Goal: Task Accomplishment & Management: Use online tool/utility

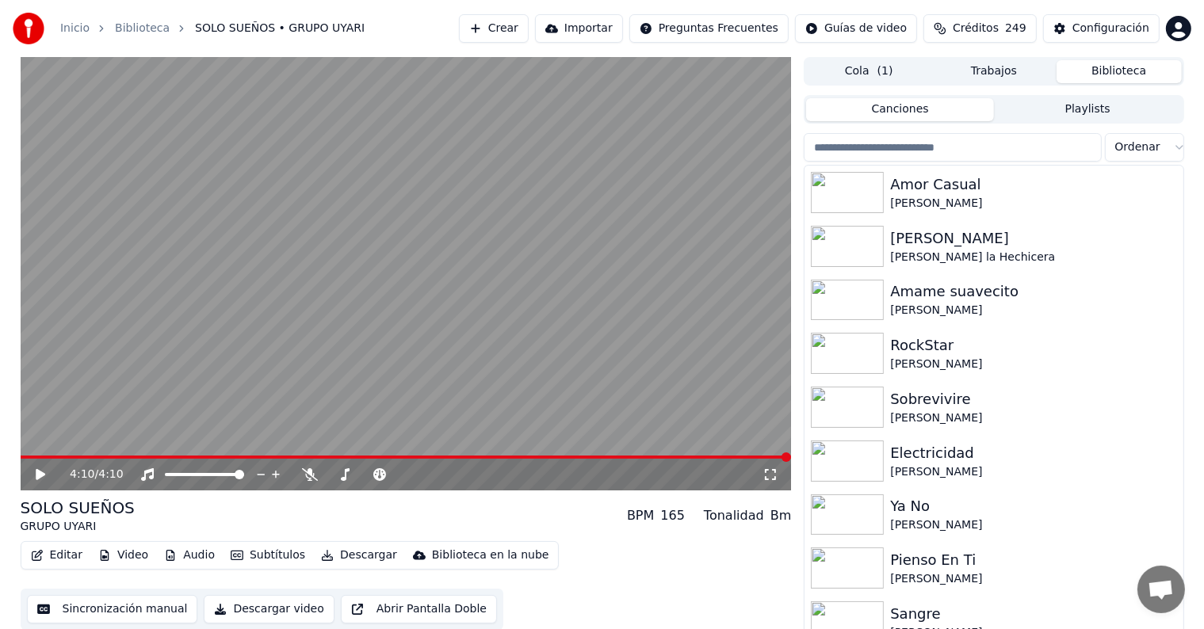
click at [1109, 74] on button "Biblioteca" at bounding box center [1119, 71] width 125 height 23
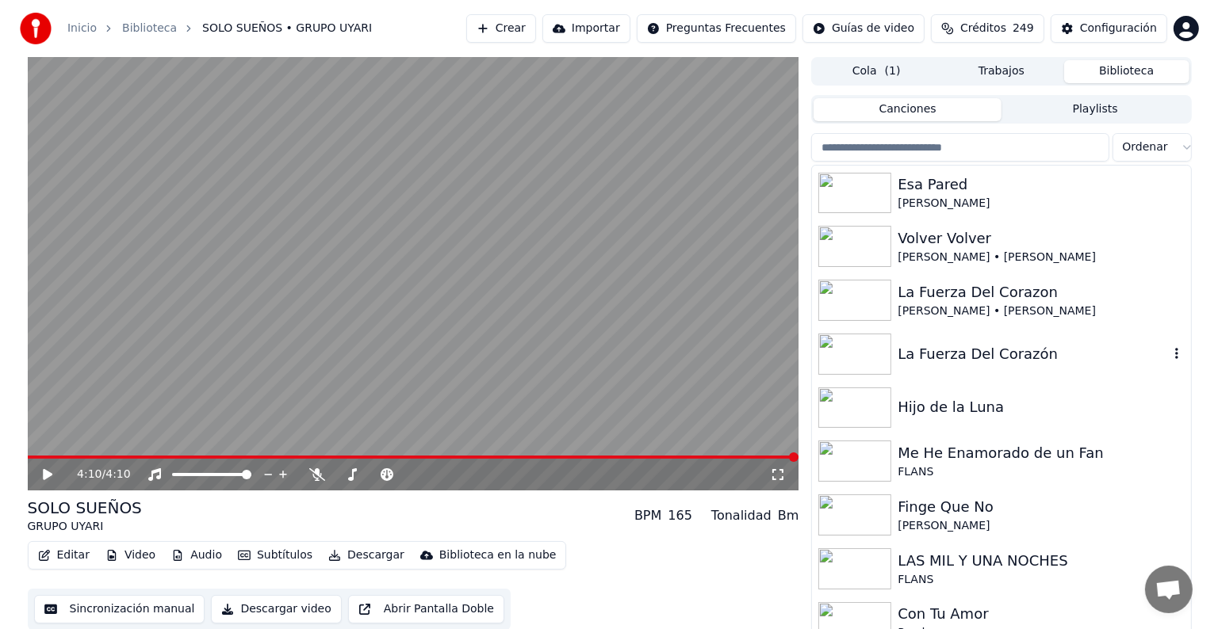
scroll to position [10033, 0]
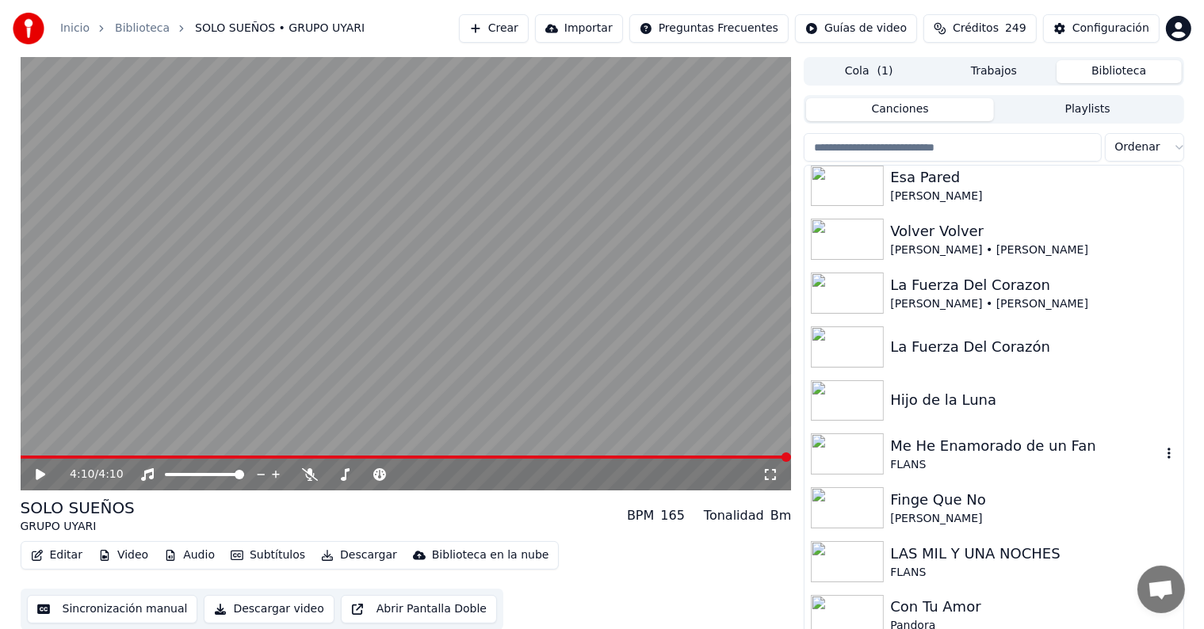
click at [36, 477] on icon at bounding box center [41, 474] width 10 height 11
click at [309, 476] on icon at bounding box center [310, 475] width 16 height 13
click at [360, 456] on span at bounding box center [212, 457] width 383 height 3
click at [59, 562] on button "Editar" at bounding box center [57, 556] width 64 height 22
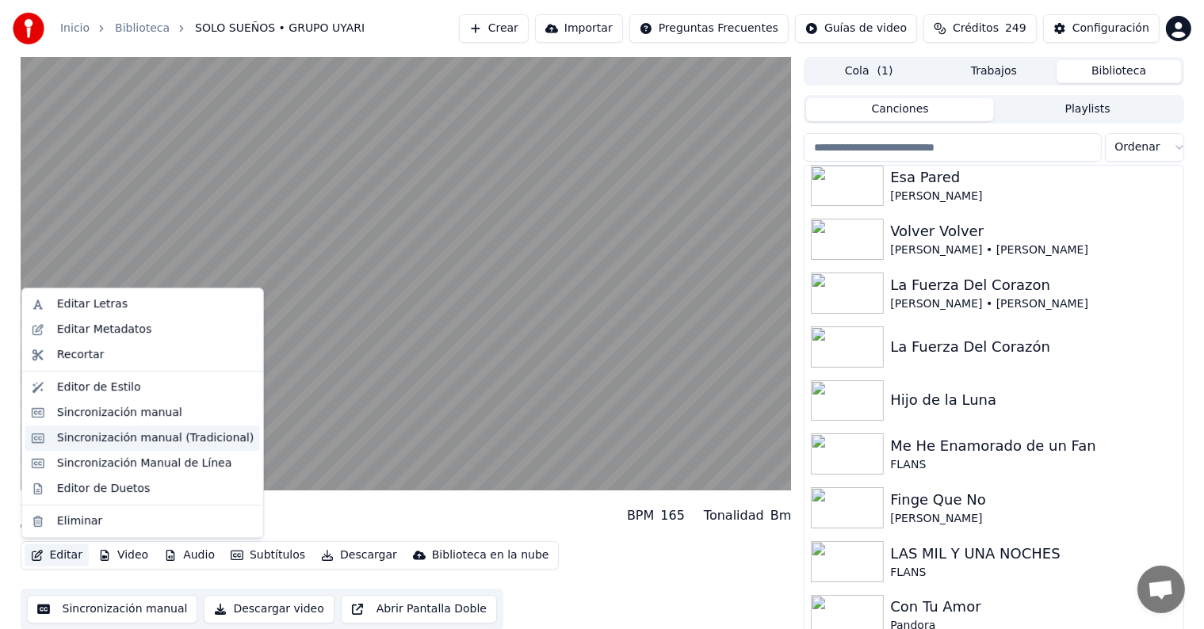
click at [73, 440] on div "Sincronización manual (Tradicional)" at bounding box center [155, 438] width 197 height 16
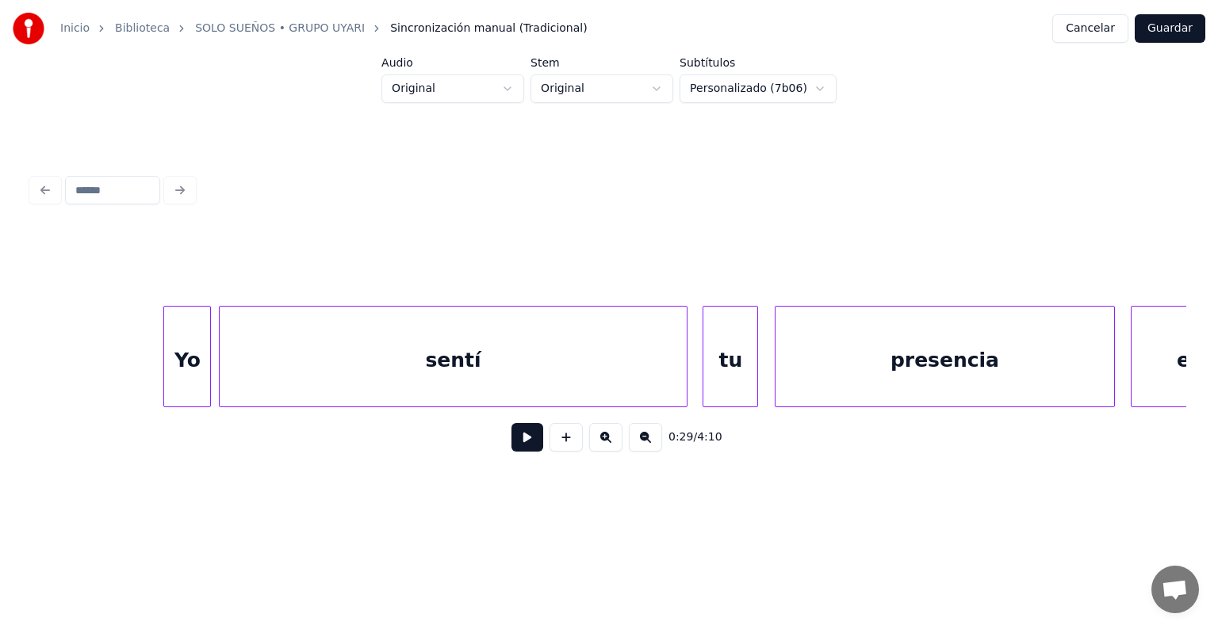
scroll to position [0, 45884]
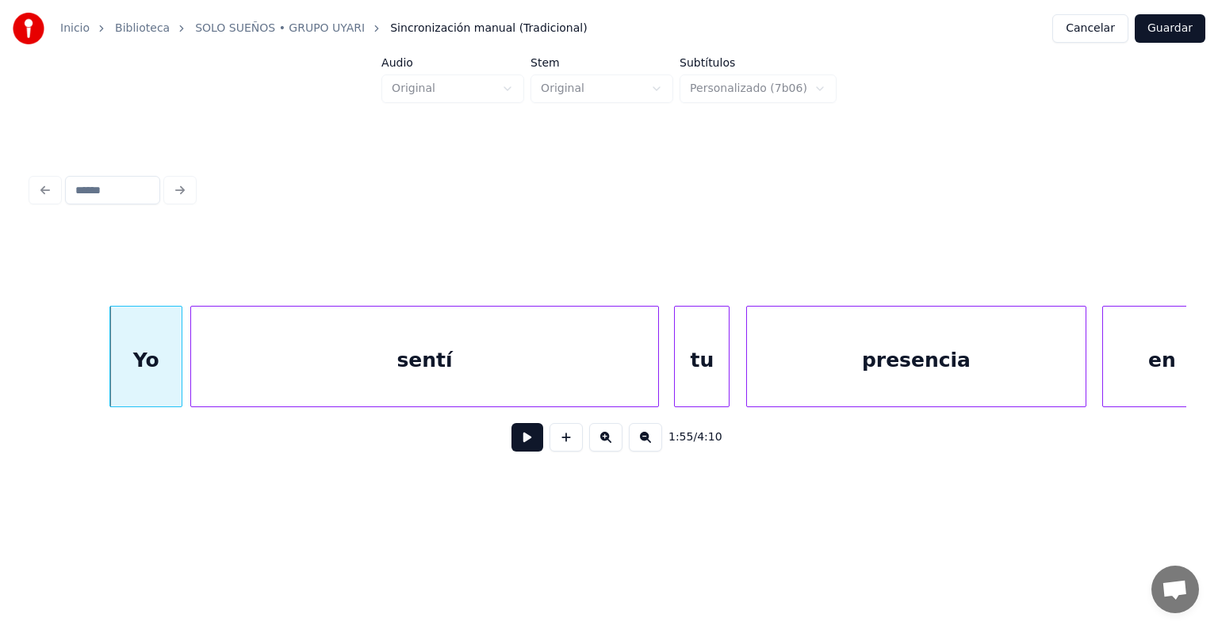
click at [217, 376] on div "sentí" at bounding box center [424, 361] width 466 height 108
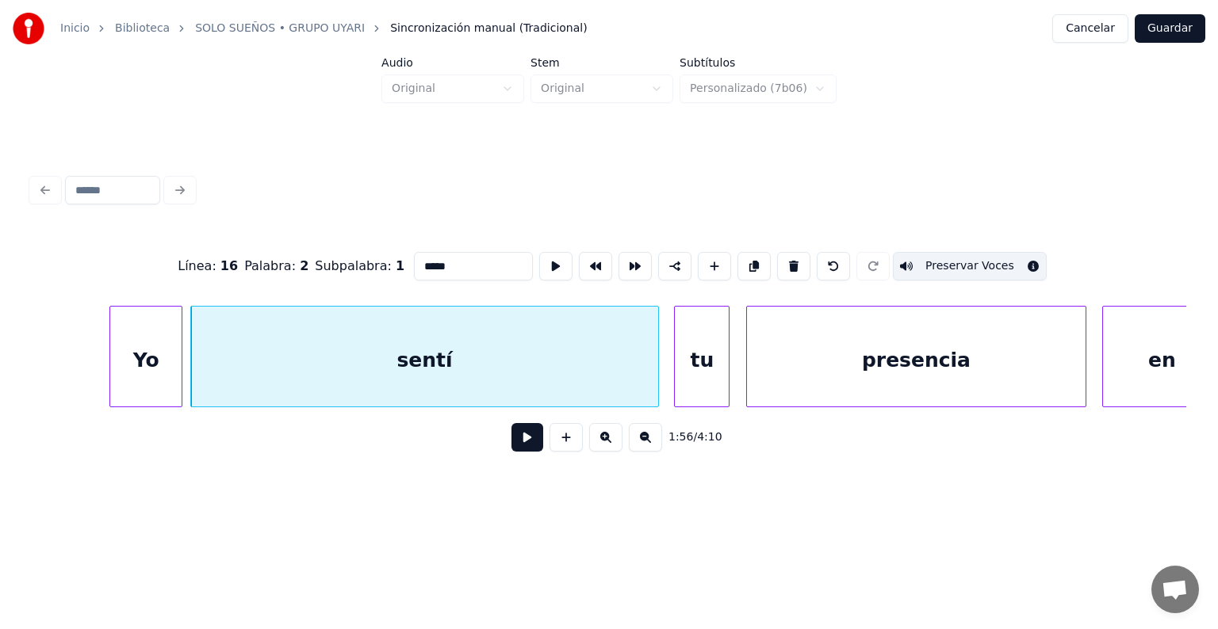
click at [414, 260] on input "*****" at bounding box center [473, 266] width 119 height 29
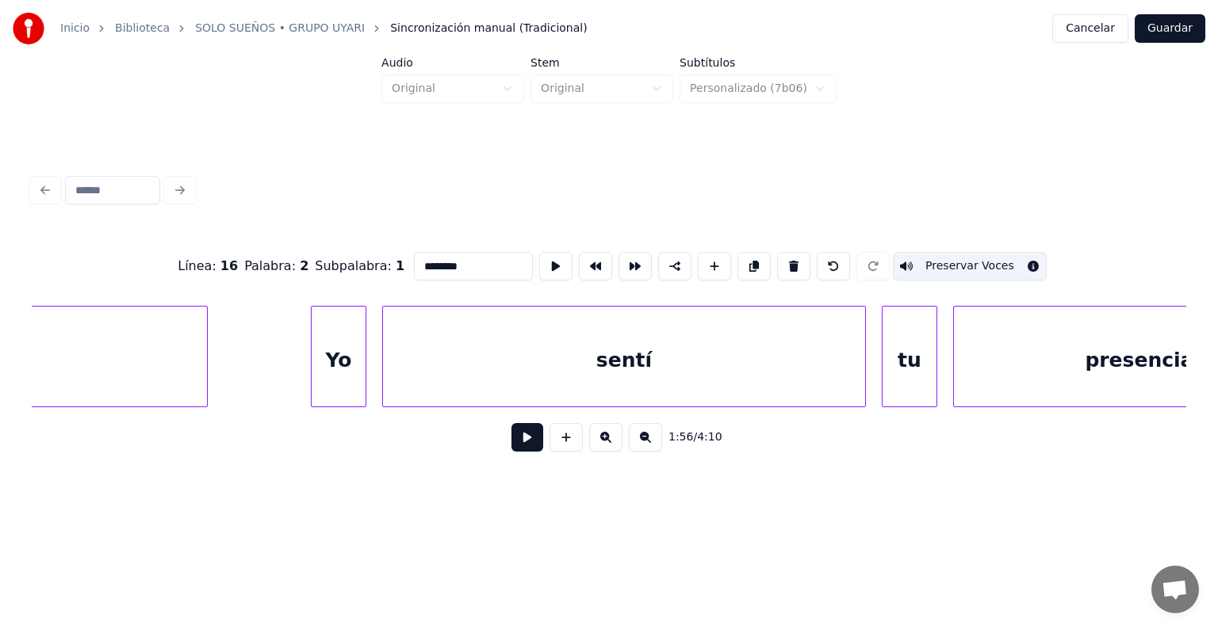
scroll to position [0, 90964]
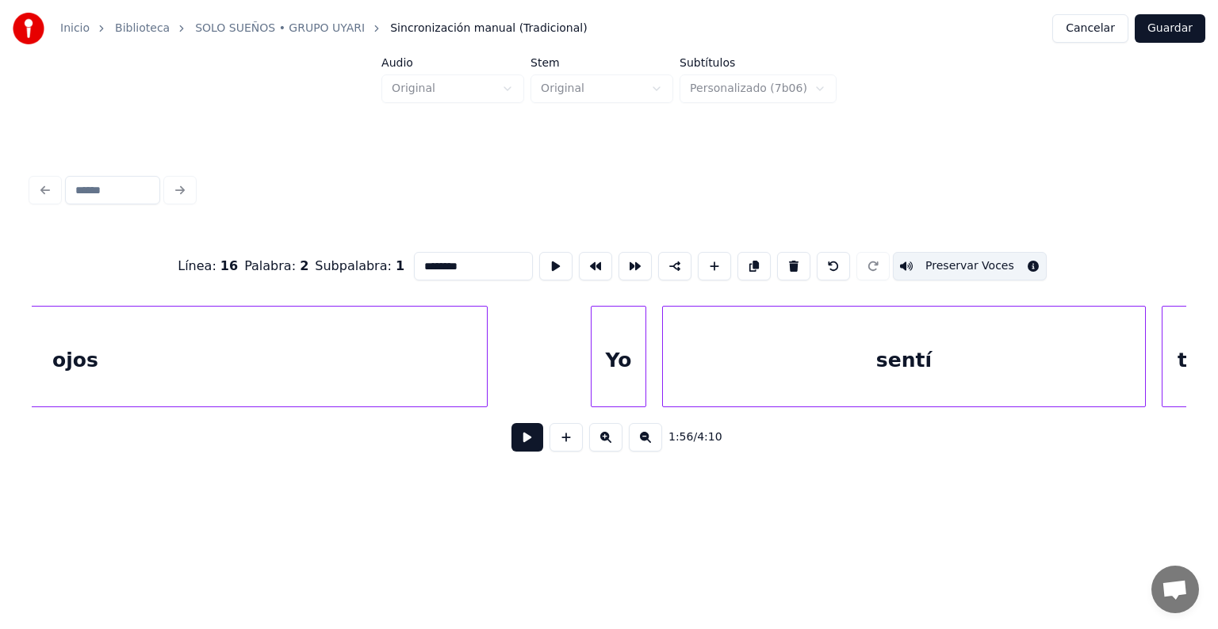
click at [617, 363] on div "Yo" at bounding box center [618, 361] width 54 height 108
click at [642, 375] on div "Yo" at bounding box center [609, 361] width 72 height 108
click at [682, 367] on div "sentí" at bounding box center [904, 361] width 482 height 108
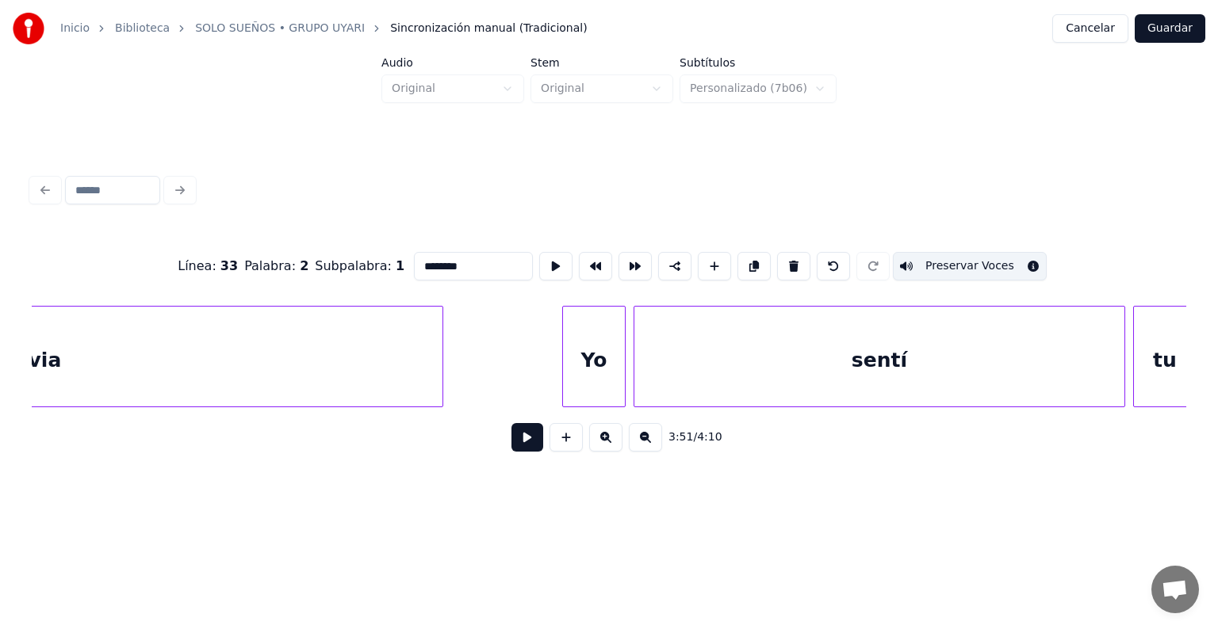
scroll to position [0, 93234]
click at [542, 350] on div at bounding box center [544, 357] width 5 height 100
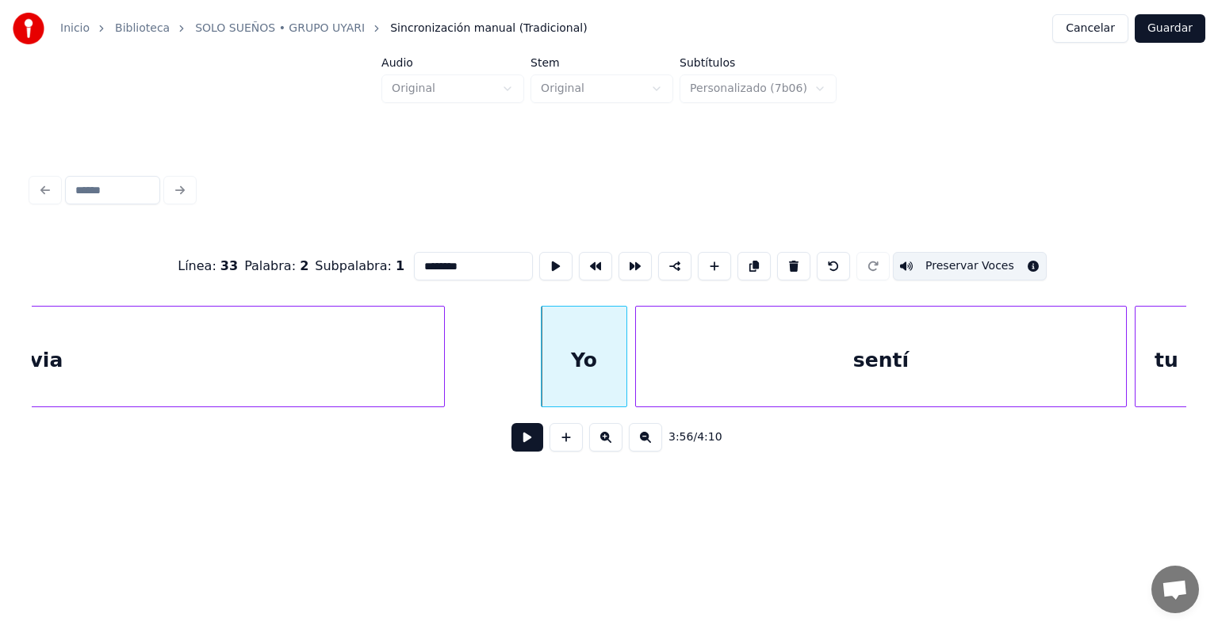
click at [732, 348] on div "sentí" at bounding box center [881, 361] width 490 height 108
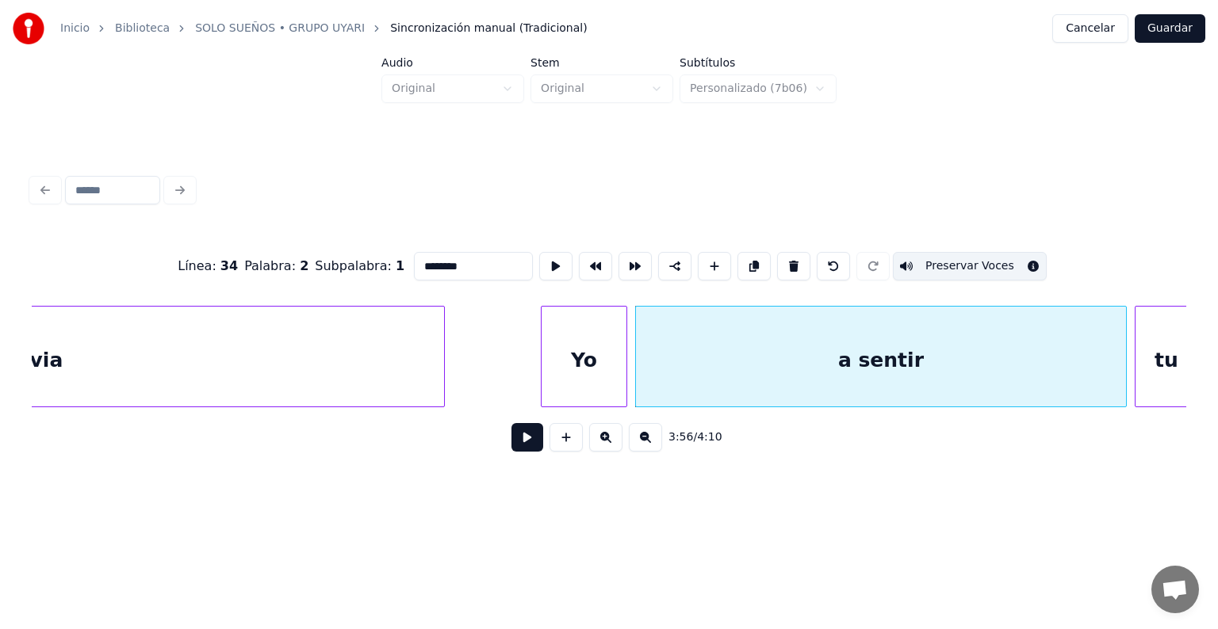
type input "********"
click at [1169, 30] on button "Guardar" at bounding box center [1169, 28] width 71 height 29
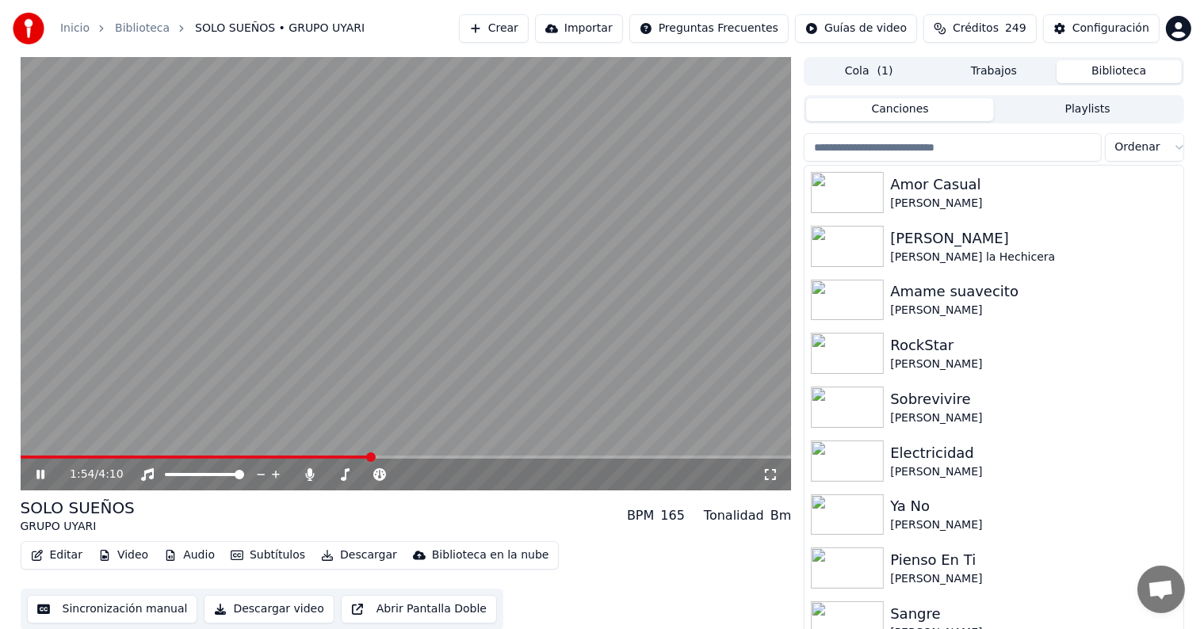
click at [370, 458] on span at bounding box center [406, 457] width 771 height 3
click at [419, 456] on span at bounding box center [406, 457] width 771 height 3
click at [438, 457] on span at bounding box center [406, 457] width 771 height 3
click at [461, 457] on span at bounding box center [406, 457] width 771 height 3
click at [484, 455] on video at bounding box center [406, 274] width 771 height 434
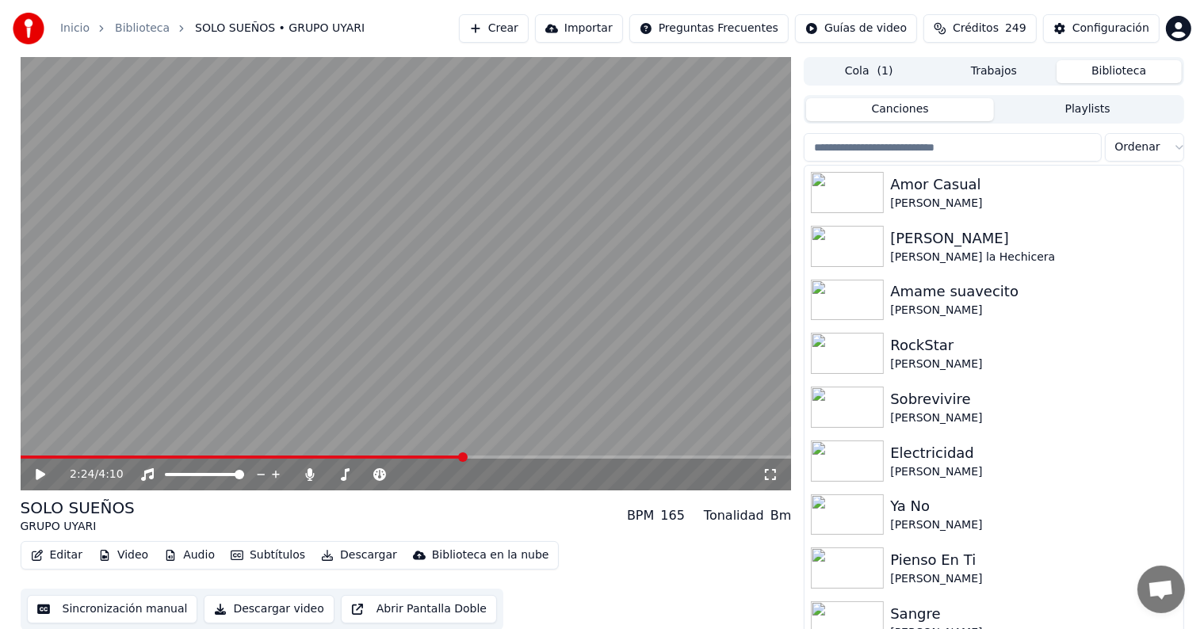
click at [495, 313] on video at bounding box center [406, 274] width 771 height 434
click at [577, 461] on span at bounding box center [575, 458] width 10 height 10
click at [661, 462] on span at bounding box center [657, 458] width 10 height 10
click at [629, 457] on span at bounding box center [325, 457] width 609 height 3
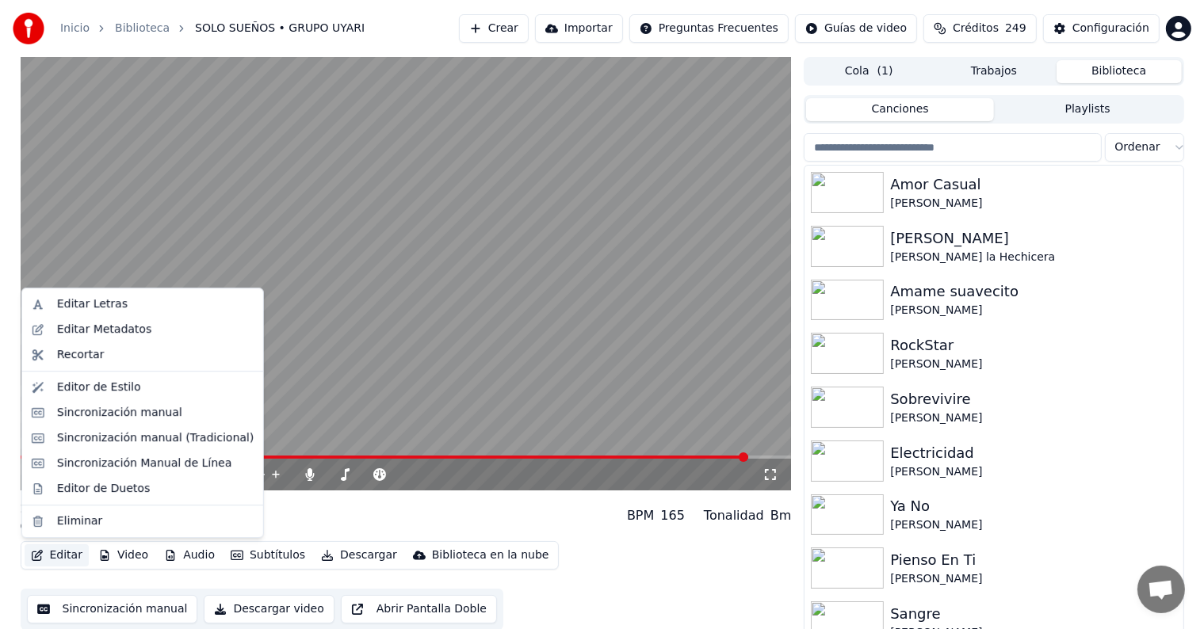
click at [60, 553] on button "Editar" at bounding box center [57, 556] width 64 height 22
click at [109, 442] on div "Sincronización manual (Tradicional)" at bounding box center [155, 438] width 197 height 16
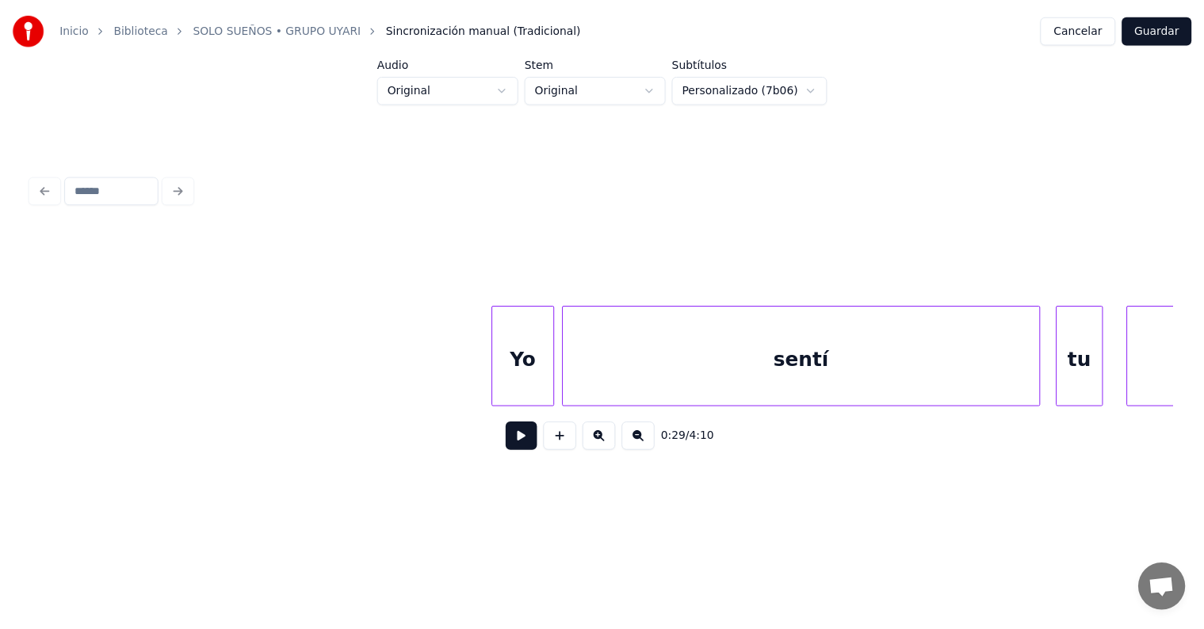
scroll to position [0, 82100]
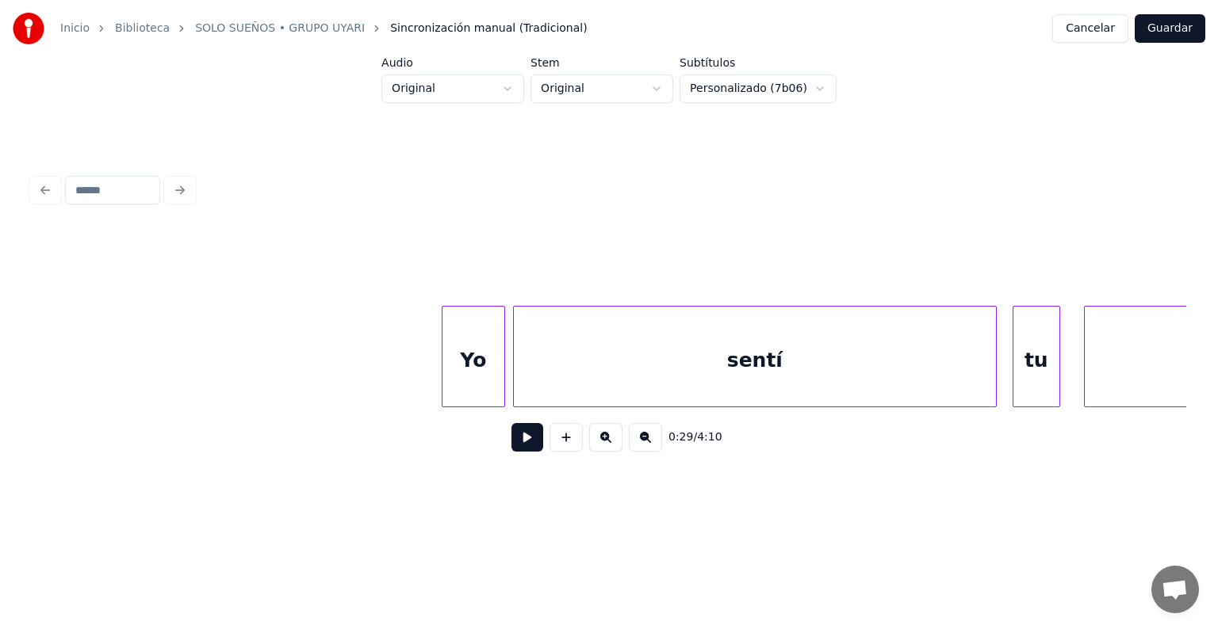
click at [652, 349] on div "sentí" at bounding box center [755, 361] width 482 height 108
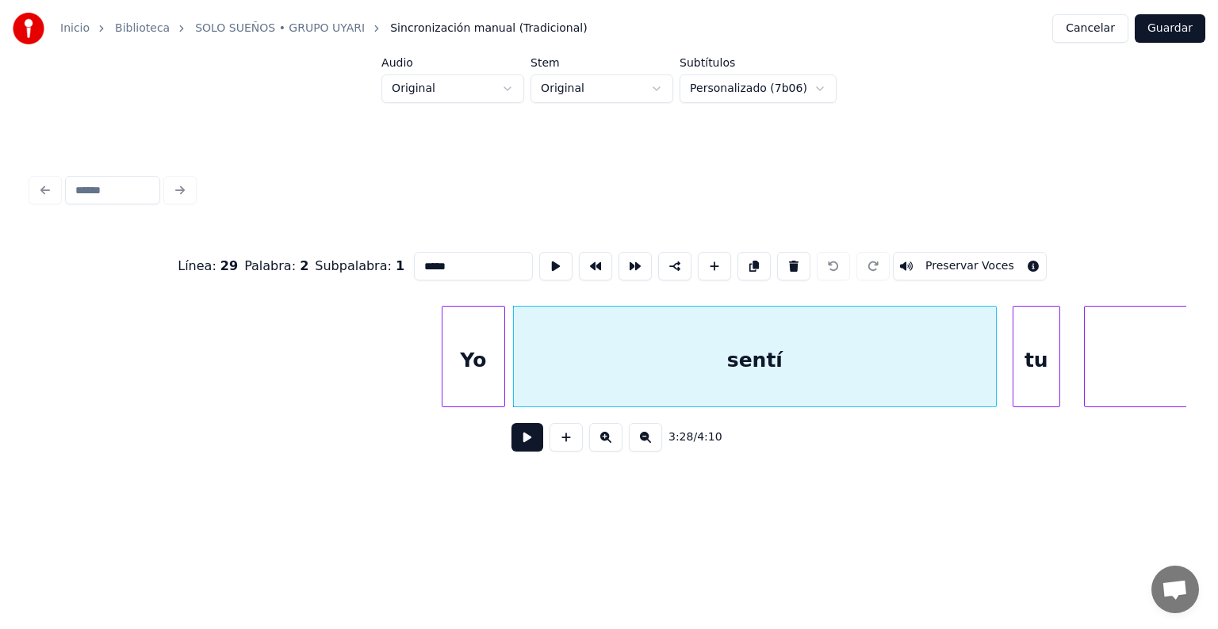
click at [433, 264] on input "*****" at bounding box center [473, 266] width 119 height 29
type input "********"
click at [1175, 24] on button "Guardar" at bounding box center [1169, 28] width 71 height 29
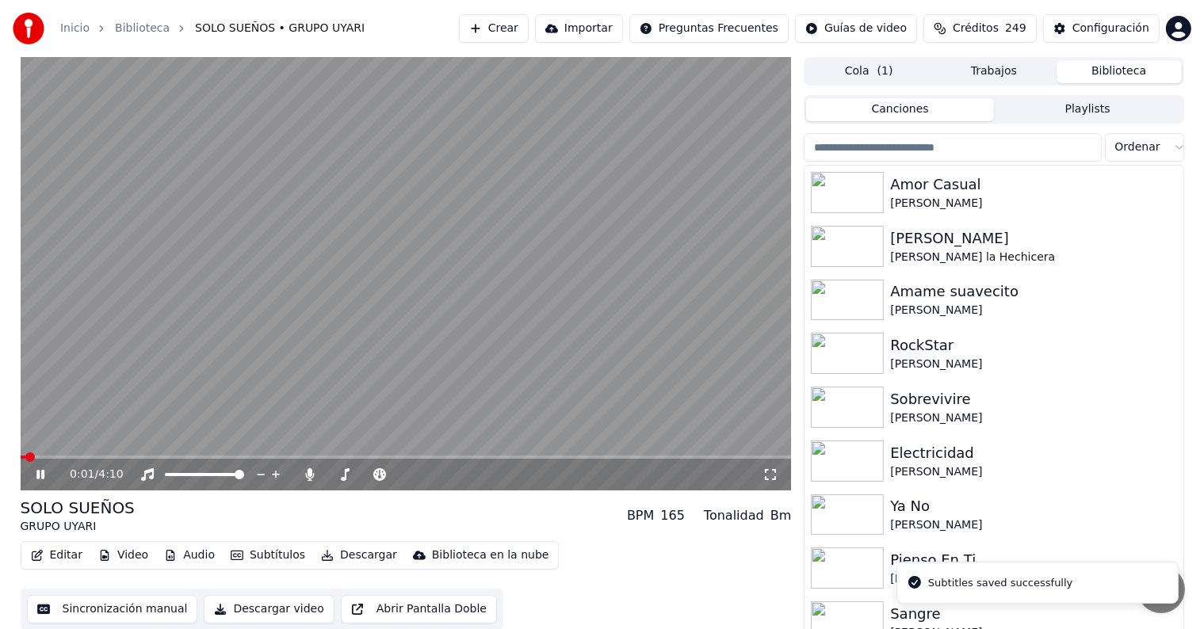
click at [469, 456] on span at bounding box center [406, 457] width 771 height 3
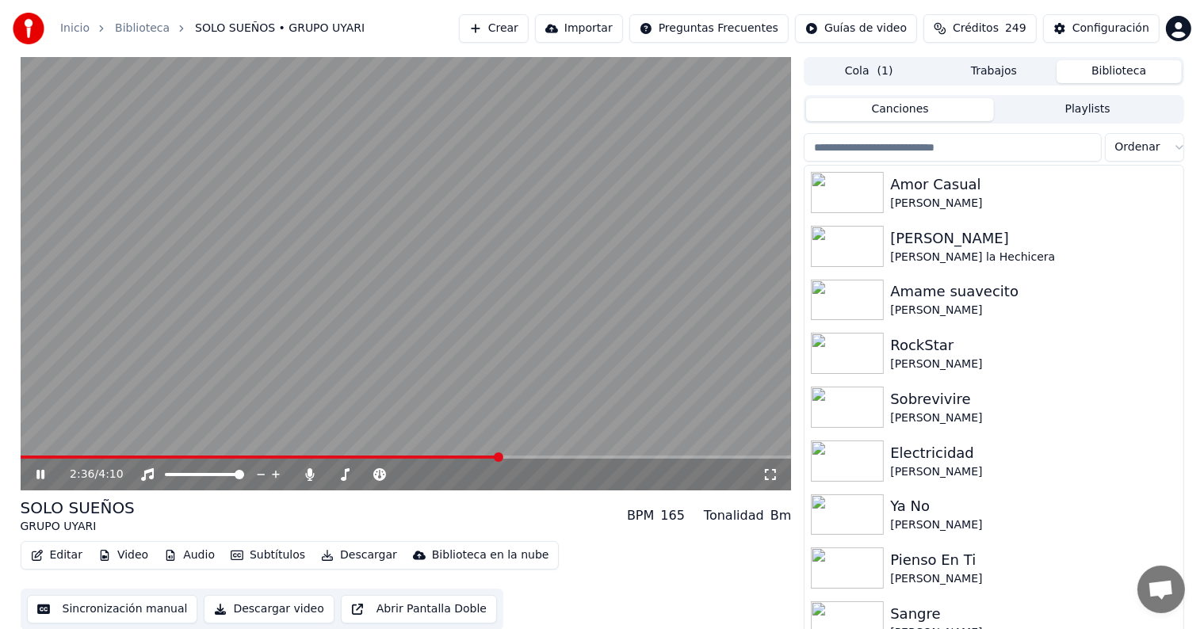
click at [500, 455] on span at bounding box center [499, 458] width 10 height 10
click at [532, 457] on span at bounding box center [532, 458] width 10 height 10
click at [312, 472] on icon at bounding box center [310, 475] width 9 height 13
click at [561, 456] on span at bounding box center [406, 457] width 771 height 3
click at [637, 456] on span at bounding box center [406, 457] width 771 height 3
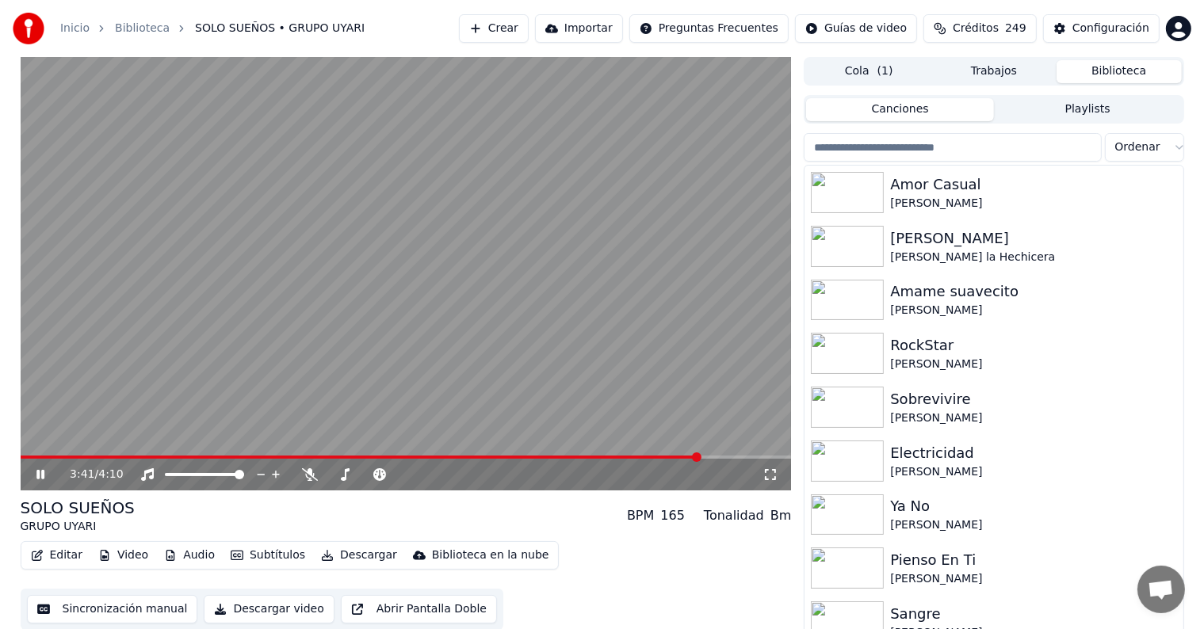
click at [335, 560] on button "Descargar" at bounding box center [359, 556] width 89 height 22
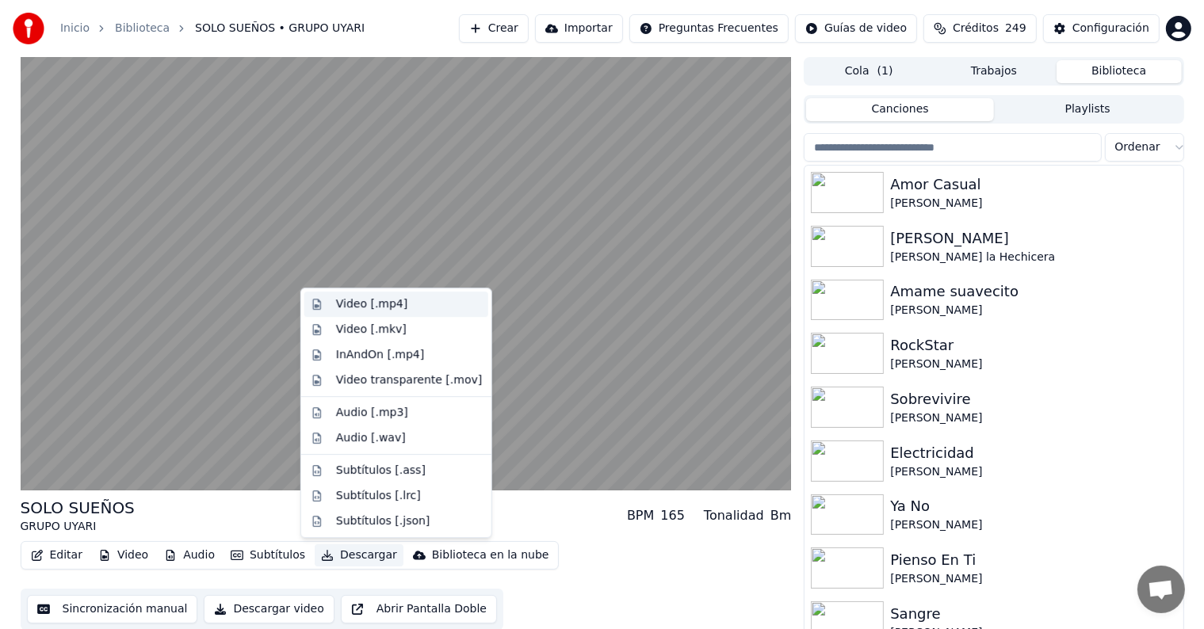
click at [346, 296] on div "Video [.mp4]" at bounding box center [396, 304] width 184 height 25
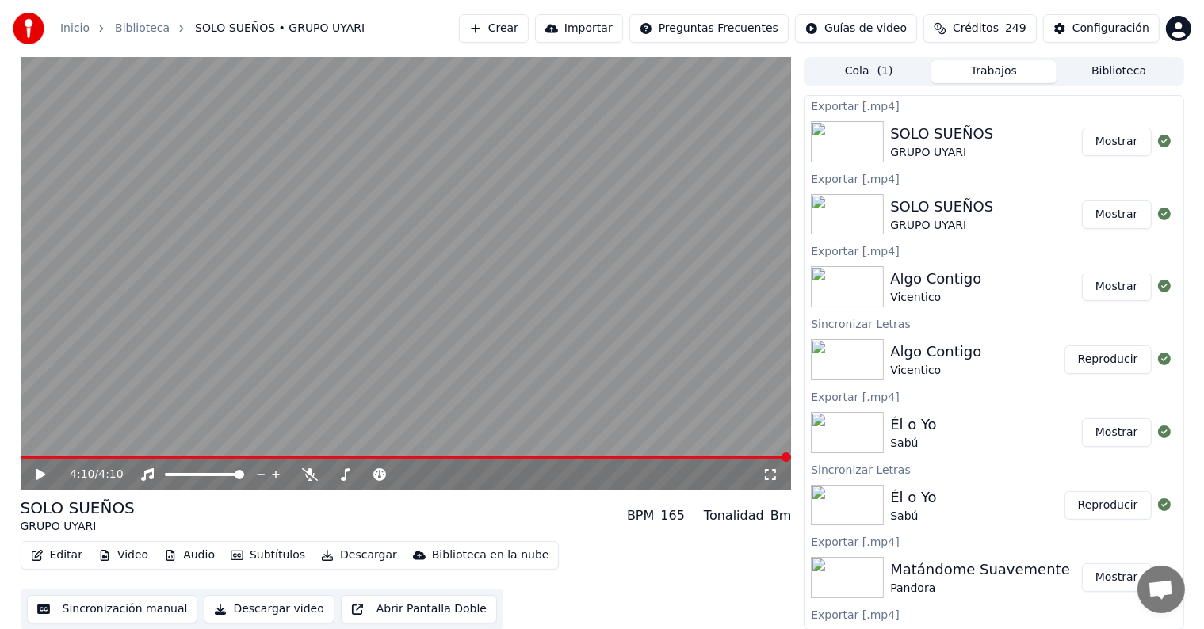
click at [1109, 84] on div "Cola ( 1 ) Trabajos Biblioteca" at bounding box center [994, 71] width 380 height 29
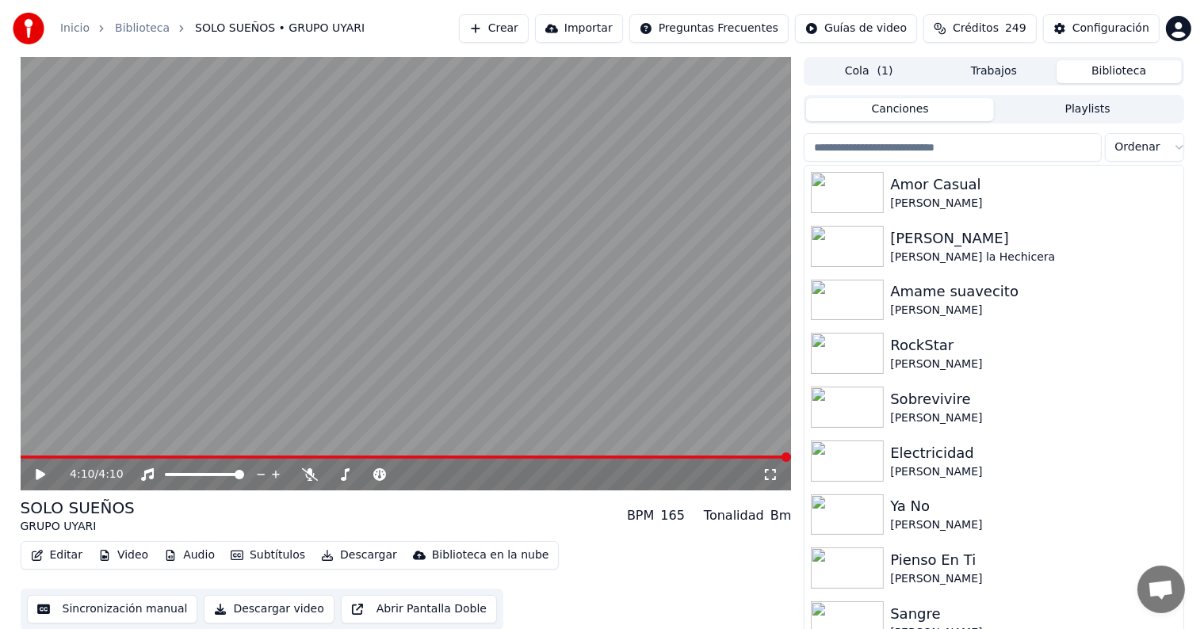
click at [1120, 79] on button "Biblioteca" at bounding box center [1119, 71] width 125 height 23
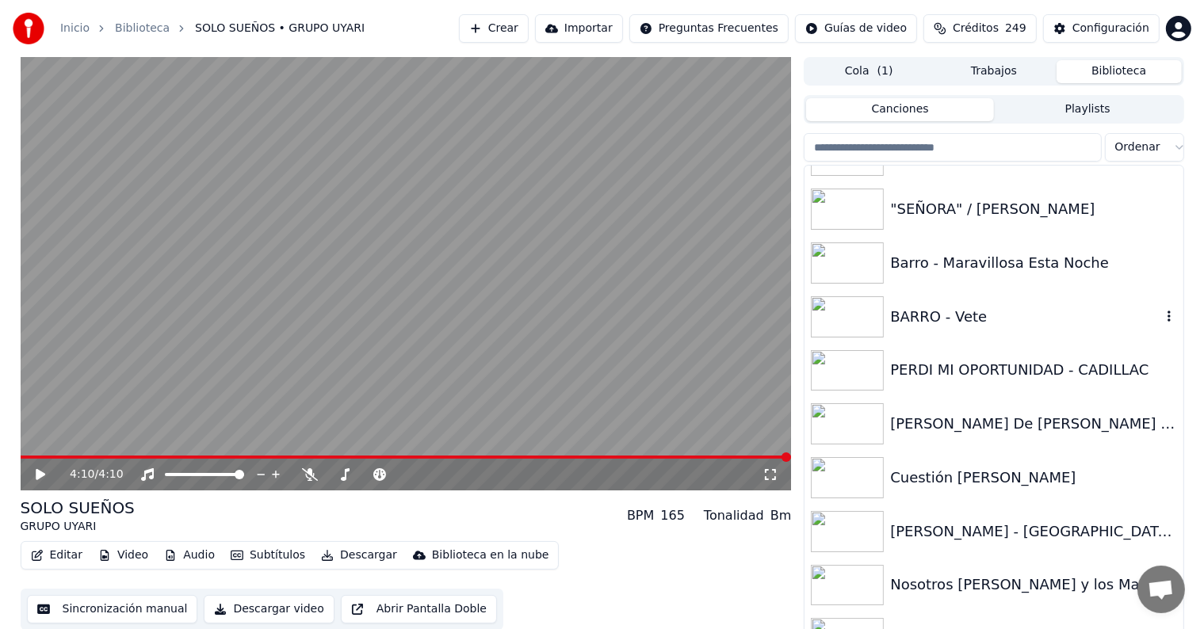
scroll to position [16965, 0]
click at [969, 365] on div "PERDI MI OPORTUNIDAD - CADILLAC" at bounding box center [1025, 369] width 270 height 22
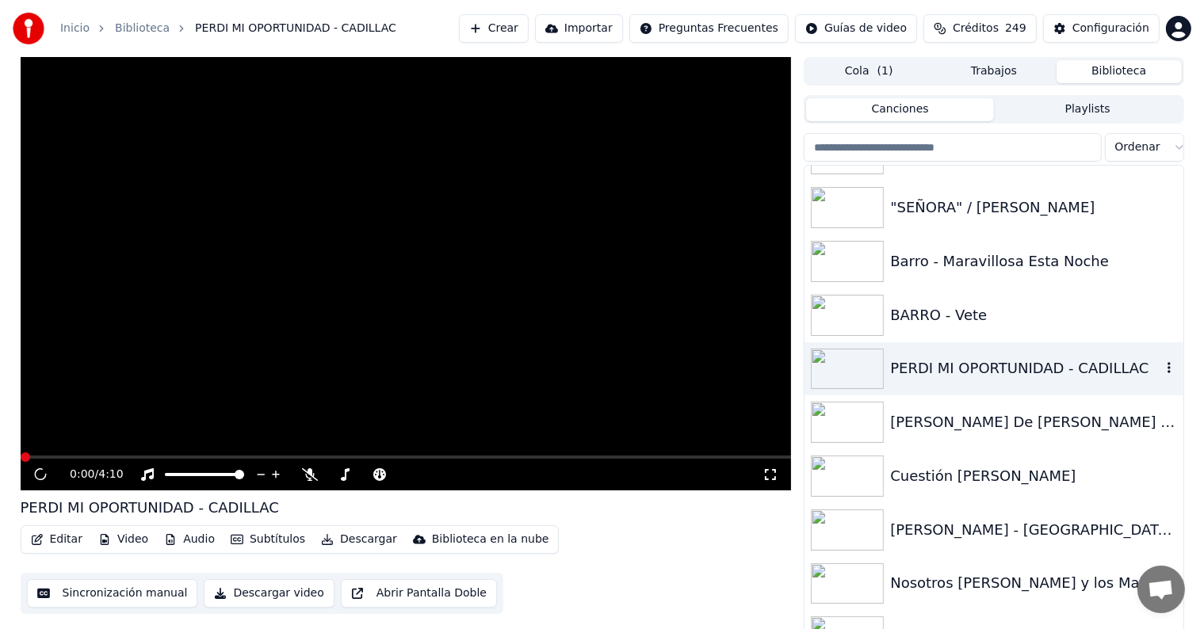
click at [969, 365] on div "PERDI MI OPORTUNIDAD - CADILLAC" at bounding box center [1025, 369] width 270 height 22
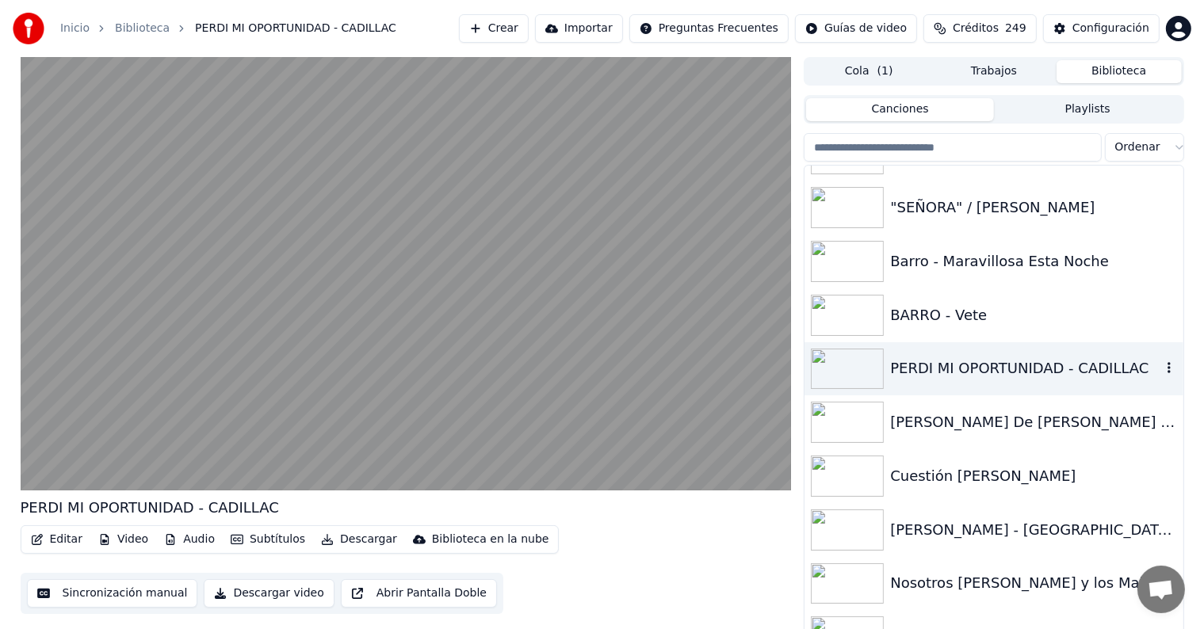
click at [52, 537] on button "Editar" at bounding box center [57, 540] width 64 height 22
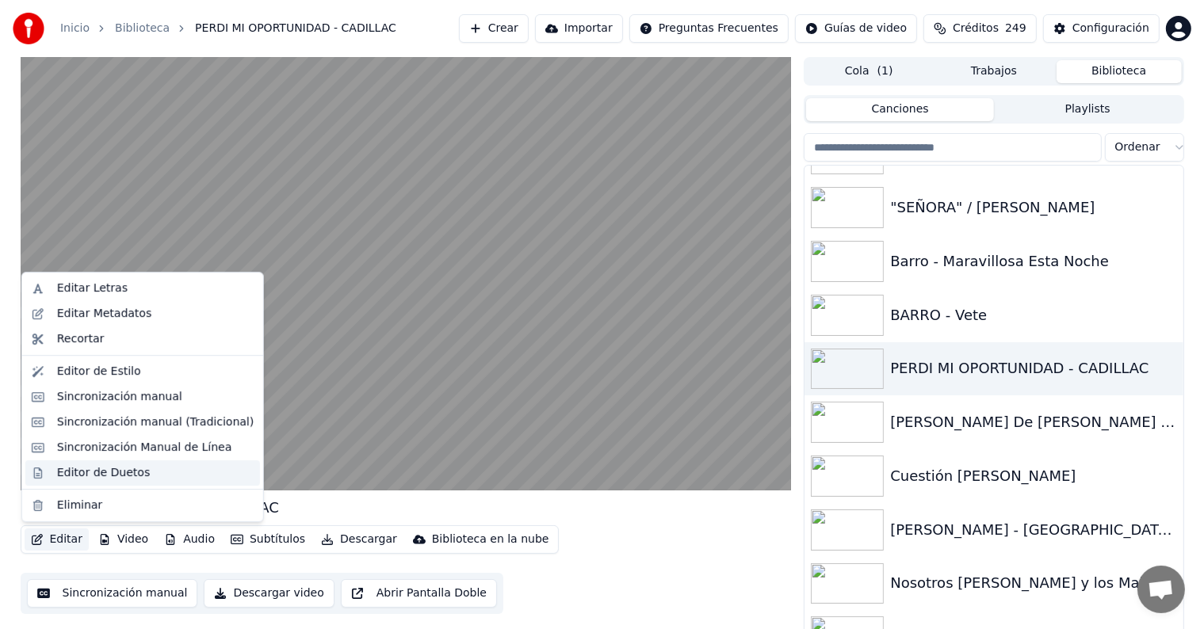
click at [55, 472] on div "Editor de Duetos" at bounding box center [142, 473] width 235 height 25
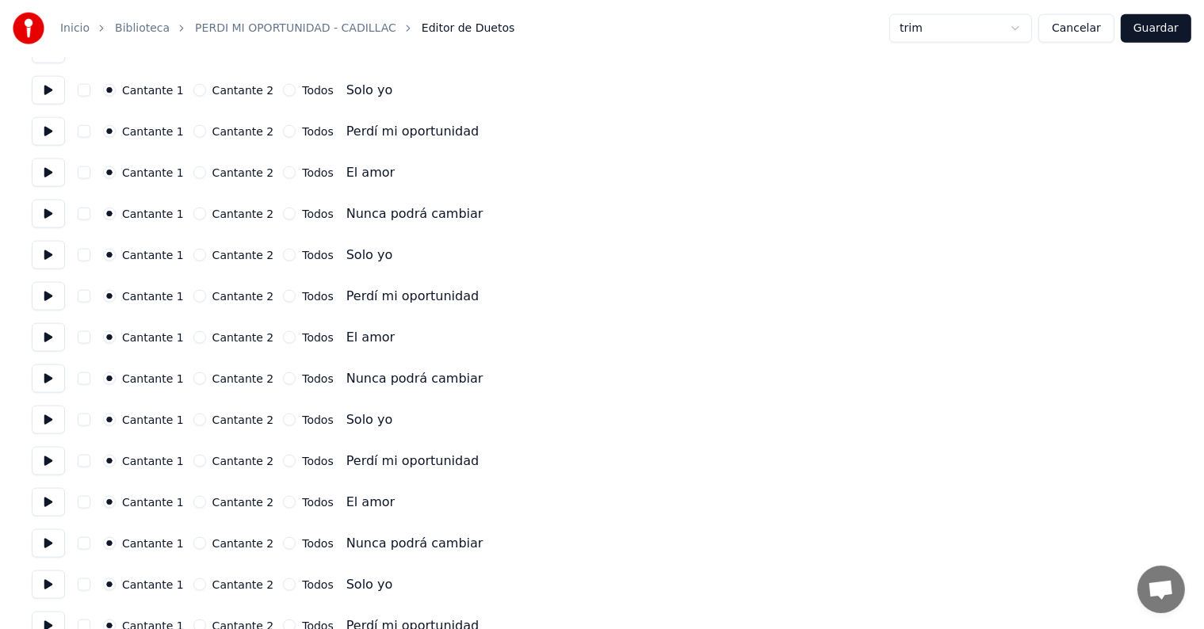
scroll to position [2167, 0]
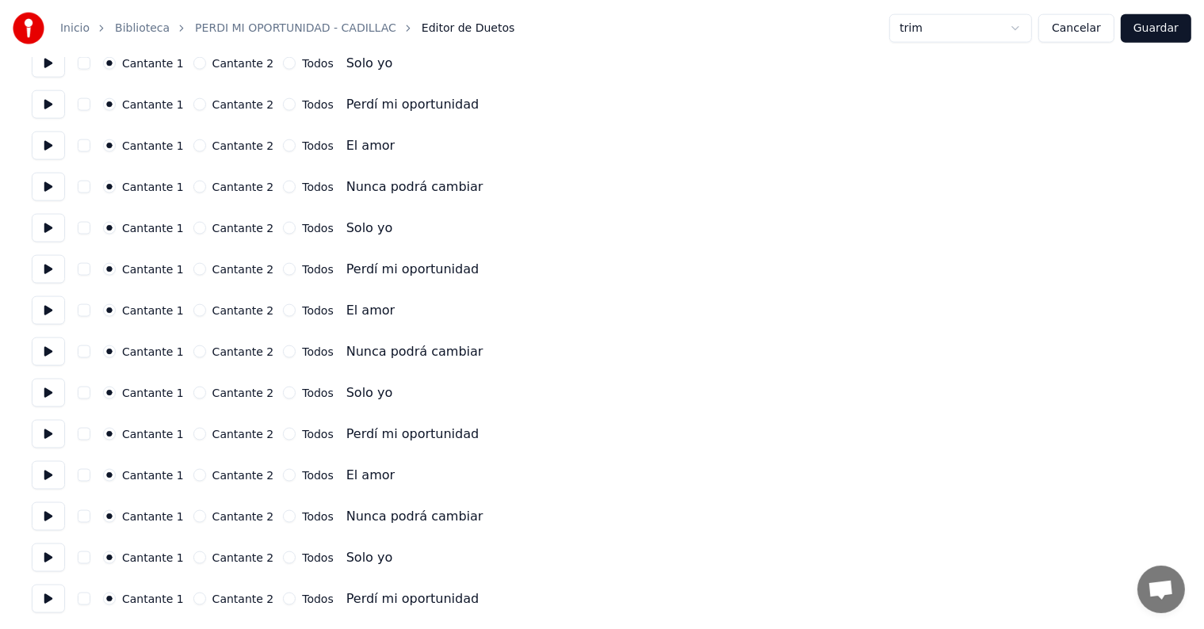
click at [53, 558] on button at bounding box center [48, 558] width 33 height 29
click at [44, 517] on button at bounding box center [48, 517] width 33 height 29
click at [1089, 30] on button "Cancelar" at bounding box center [1076, 28] width 76 height 29
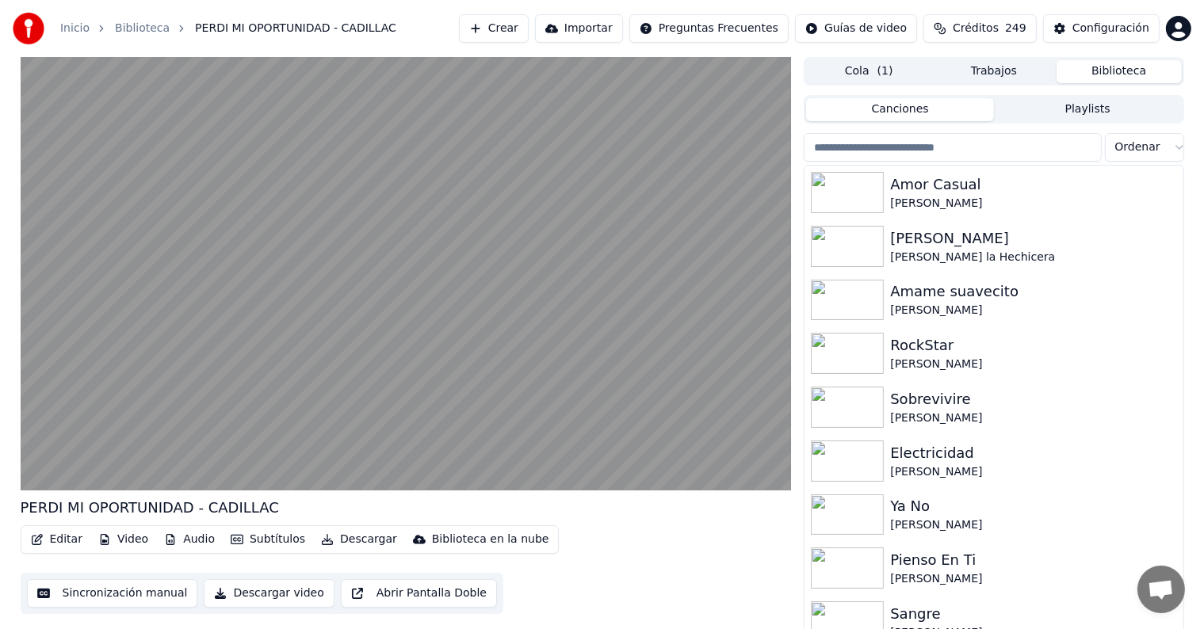
click at [56, 543] on button "Editar" at bounding box center [57, 540] width 64 height 22
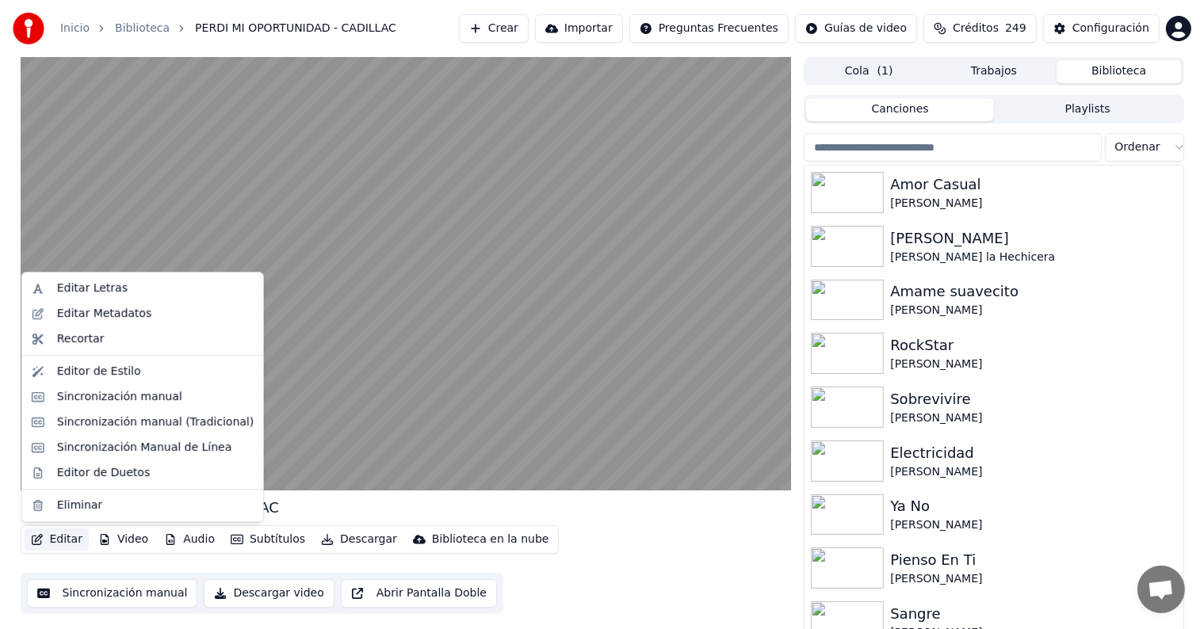
click at [62, 432] on div "Sincronización manual (Tradicional)" at bounding box center [142, 422] width 235 height 25
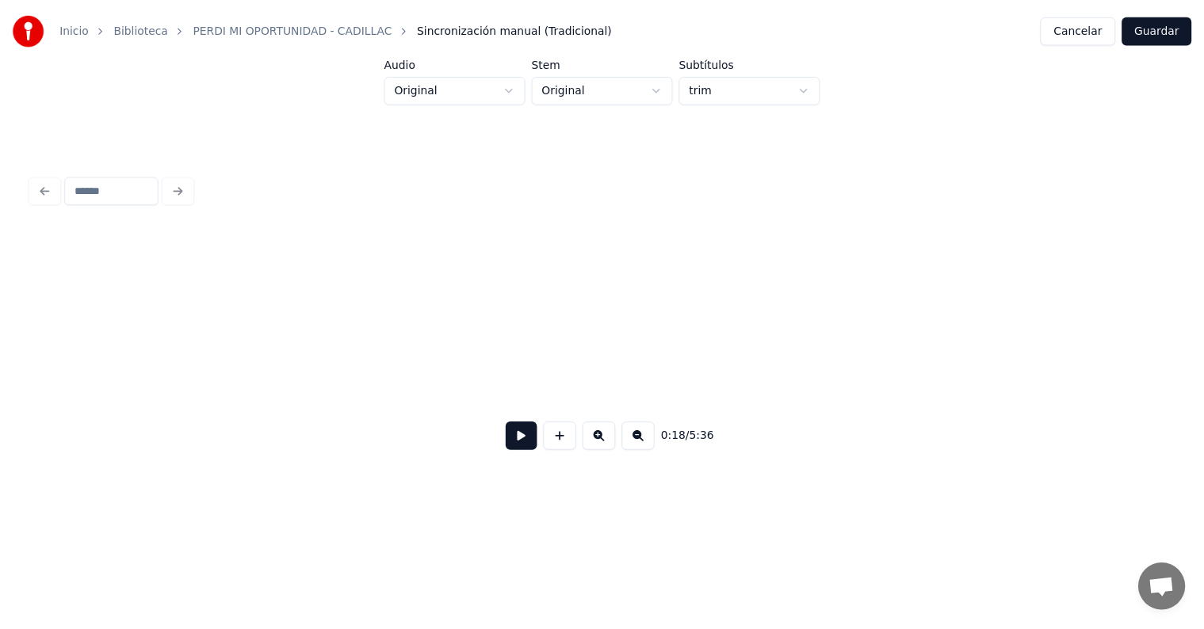
scroll to position [0, 7509]
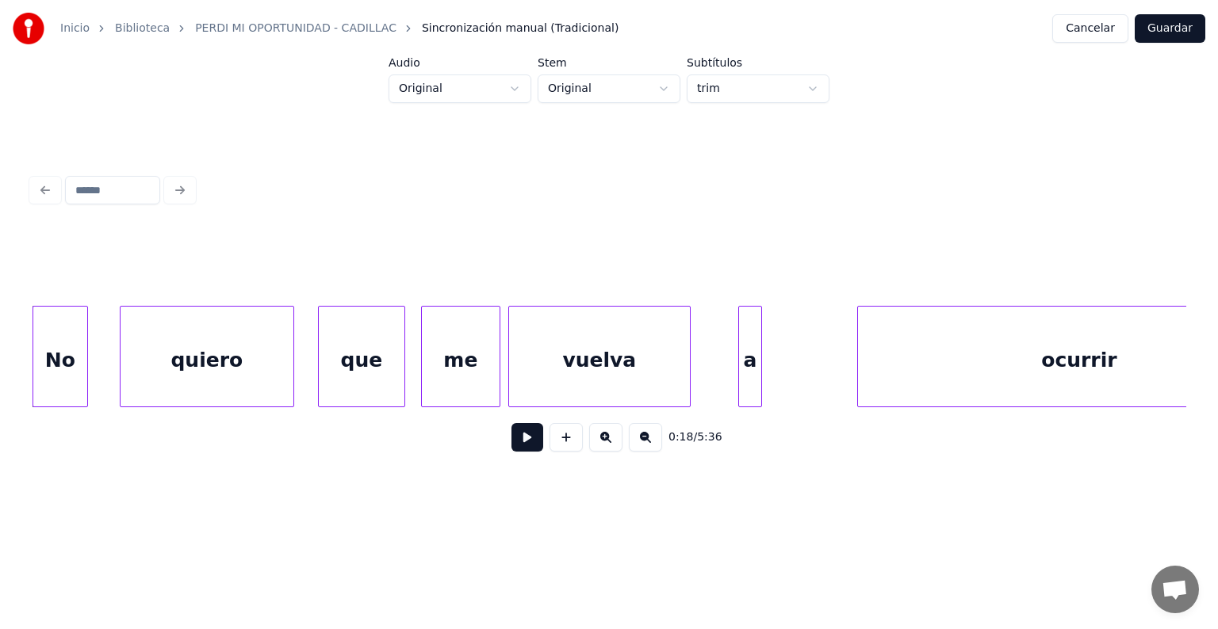
click at [1100, 33] on button "Cancelar" at bounding box center [1090, 28] width 76 height 29
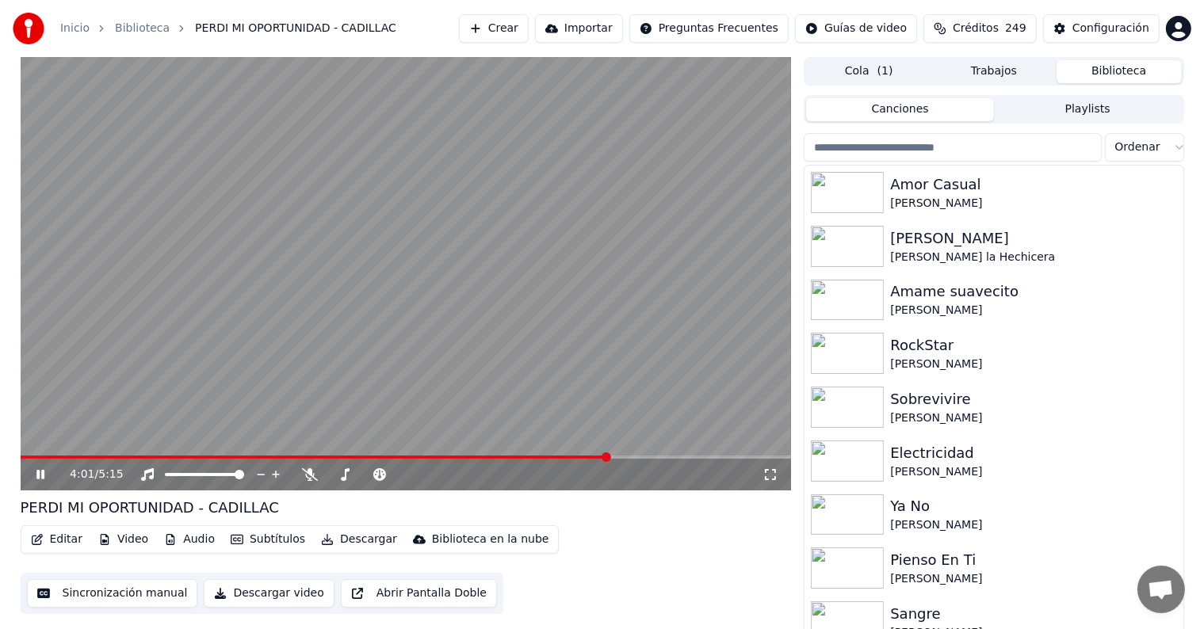
click at [607, 456] on span at bounding box center [406, 457] width 771 height 3
click at [53, 541] on button "Editar" at bounding box center [57, 540] width 64 height 22
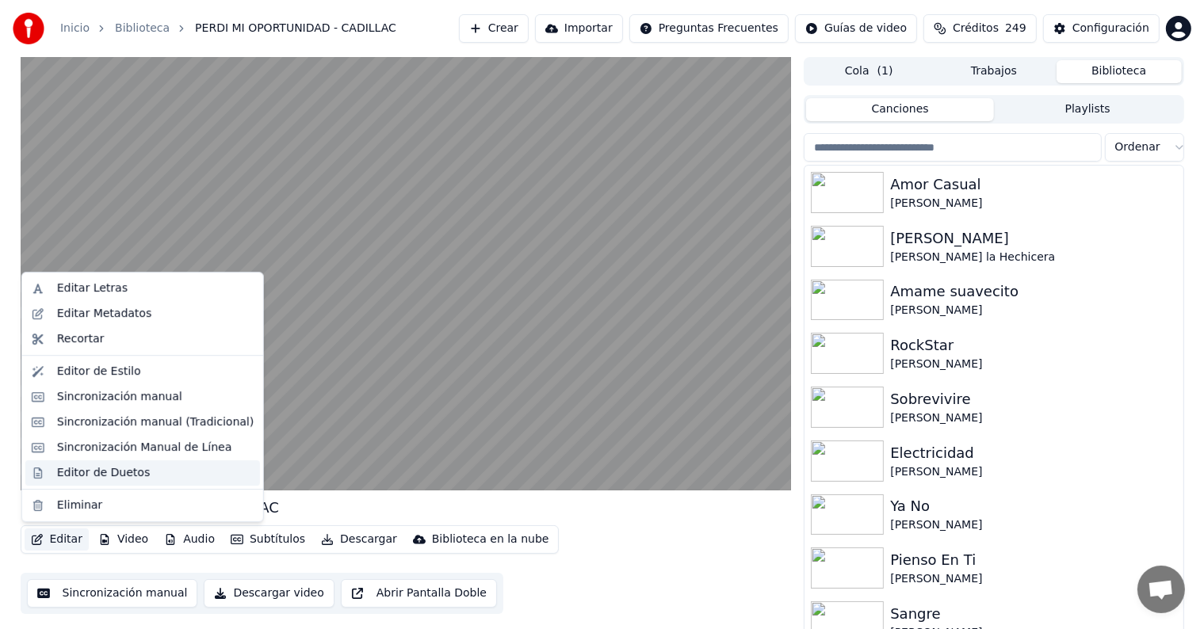
click at [53, 474] on div "Editor de Duetos" at bounding box center [142, 473] width 235 height 25
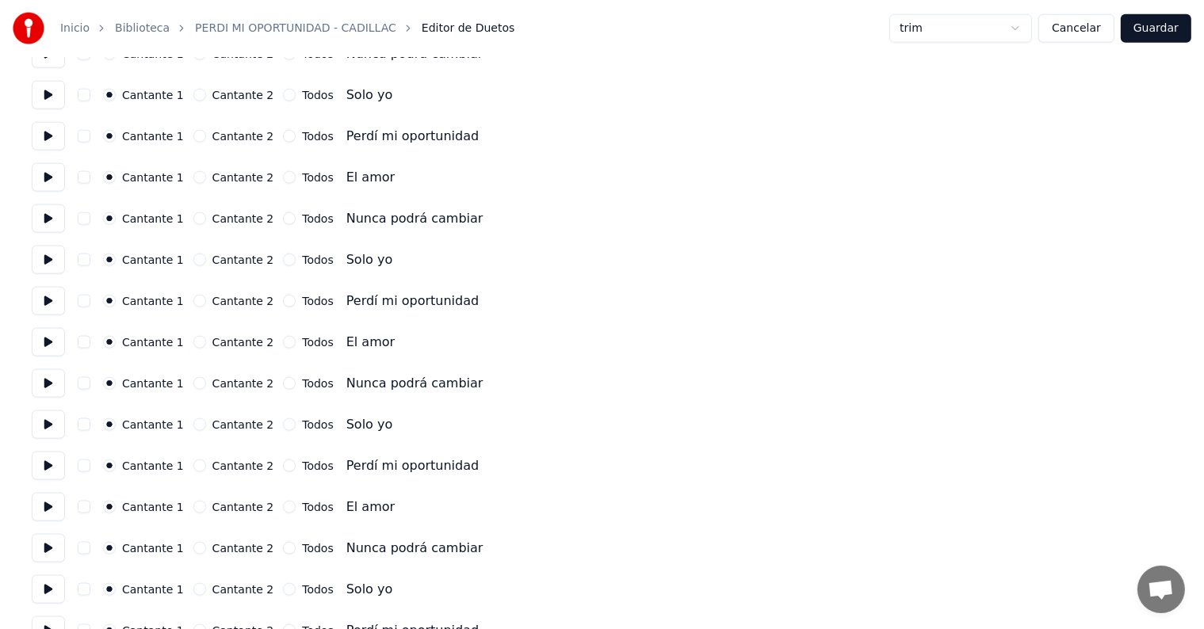
scroll to position [2167, 0]
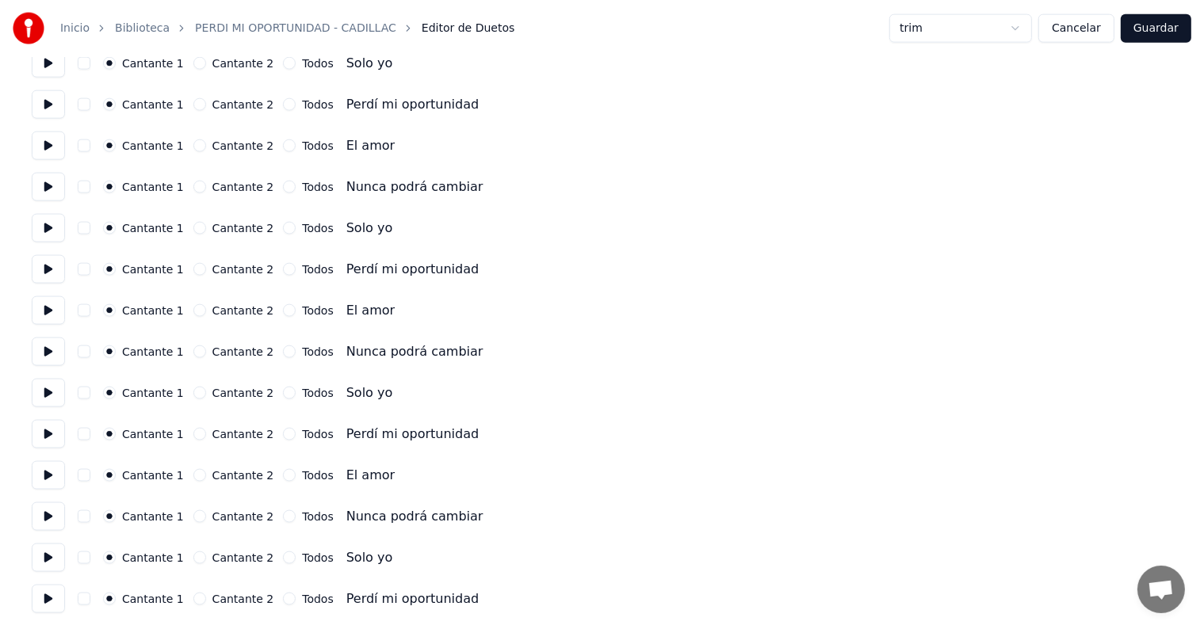
click at [49, 602] on button at bounding box center [48, 599] width 33 height 29
click at [54, 604] on button at bounding box center [48, 599] width 33 height 29
click at [90, 601] on button "button" at bounding box center [84, 599] width 13 height 13
click at [90, 558] on button "button" at bounding box center [84, 558] width 13 height 13
click at [113, 517] on icon "button" at bounding box center [109, 517] width 6 height 6
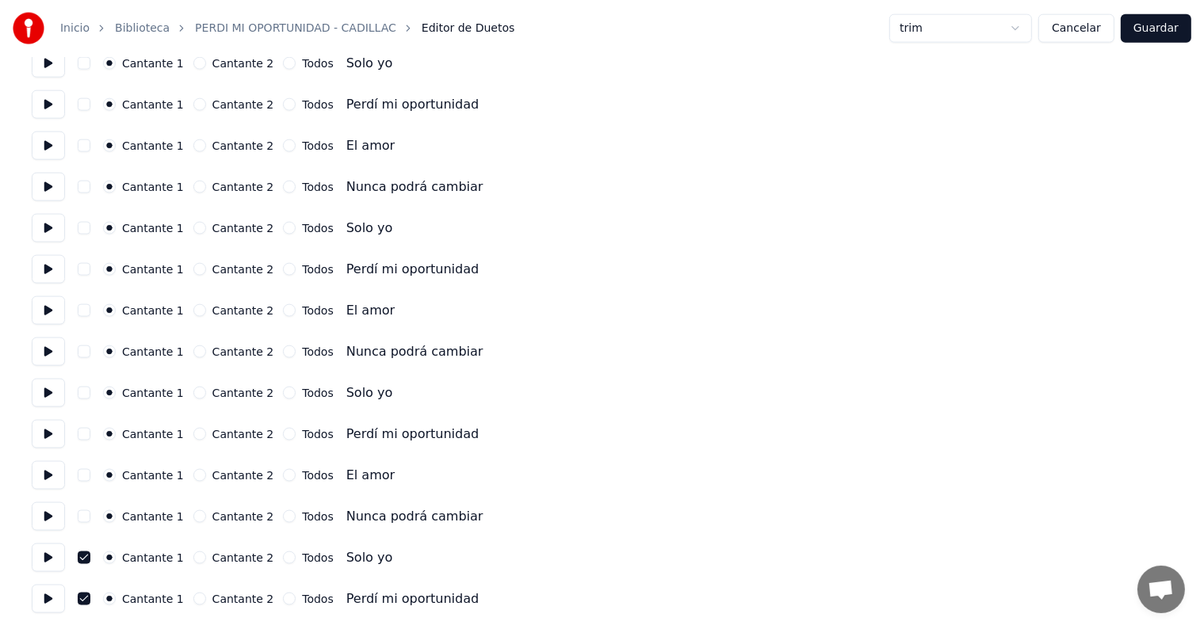
click at [90, 480] on button "button" at bounding box center [84, 475] width 13 height 13
click at [90, 438] on button "button" at bounding box center [84, 434] width 13 height 13
click at [88, 393] on button "button" at bounding box center [84, 393] width 13 height 13
click at [89, 354] on button "button" at bounding box center [84, 352] width 13 height 13
click at [89, 313] on button "button" at bounding box center [84, 310] width 13 height 13
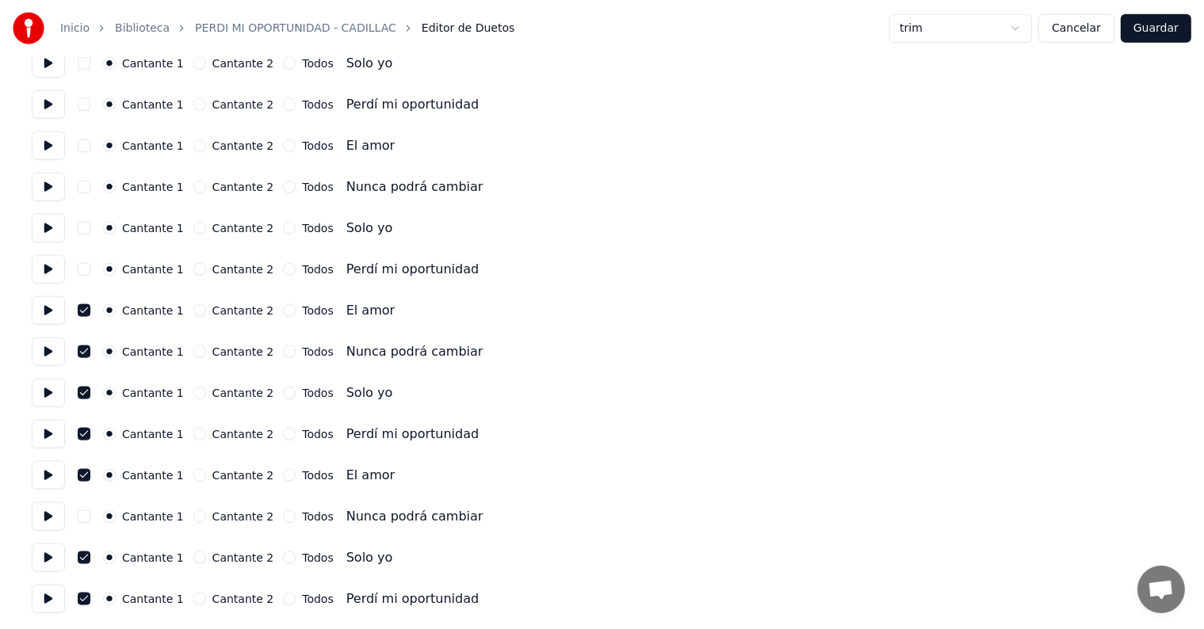
click at [84, 147] on button "button" at bounding box center [84, 146] width 13 height 13
click at [84, 190] on button "button" at bounding box center [84, 187] width 13 height 13
click at [90, 228] on button "button" at bounding box center [84, 228] width 13 height 13
click at [90, 266] on button "button" at bounding box center [84, 269] width 13 height 13
click at [1165, 25] on button "Guardar" at bounding box center [1156, 28] width 71 height 29
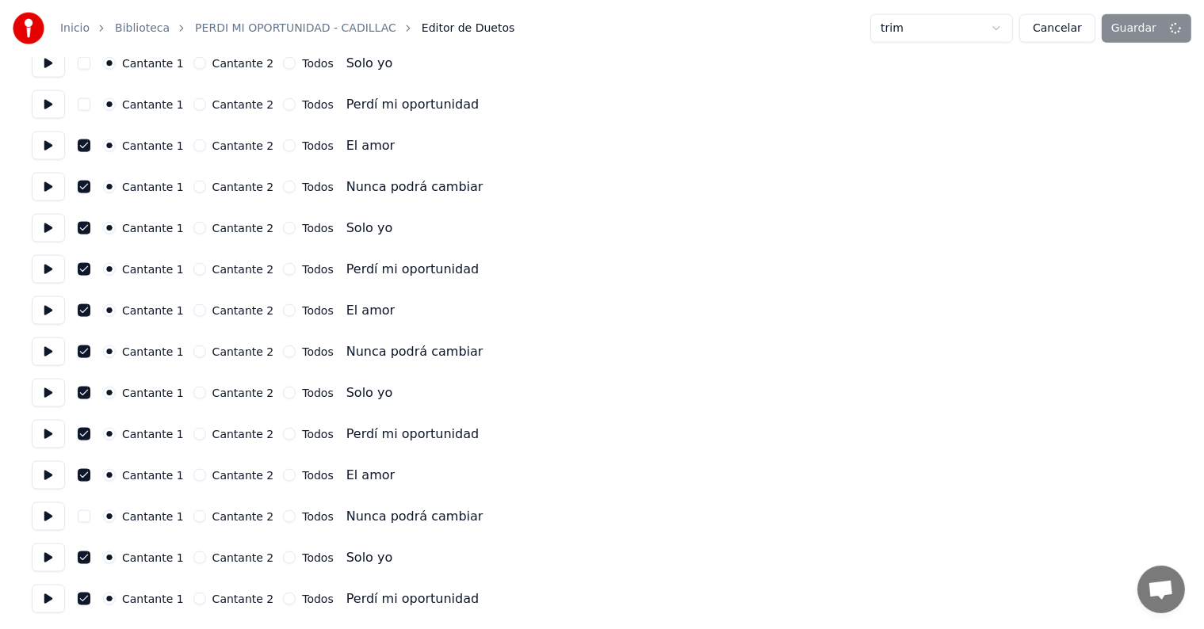
click at [1077, 187] on div "Cantante 1 Cantante 2 Todos Nunca podrá cambiar" at bounding box center [602, 187] width 1141 height 29
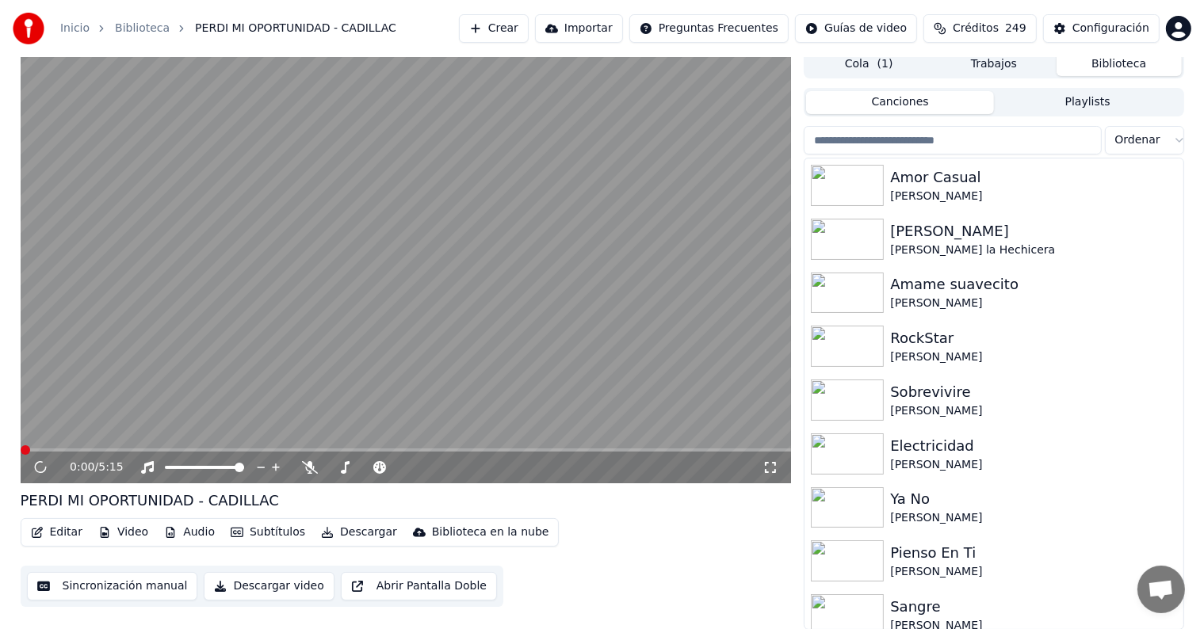
click at [75, 345] on video at bounding box center [406, 267] width 771 height 434
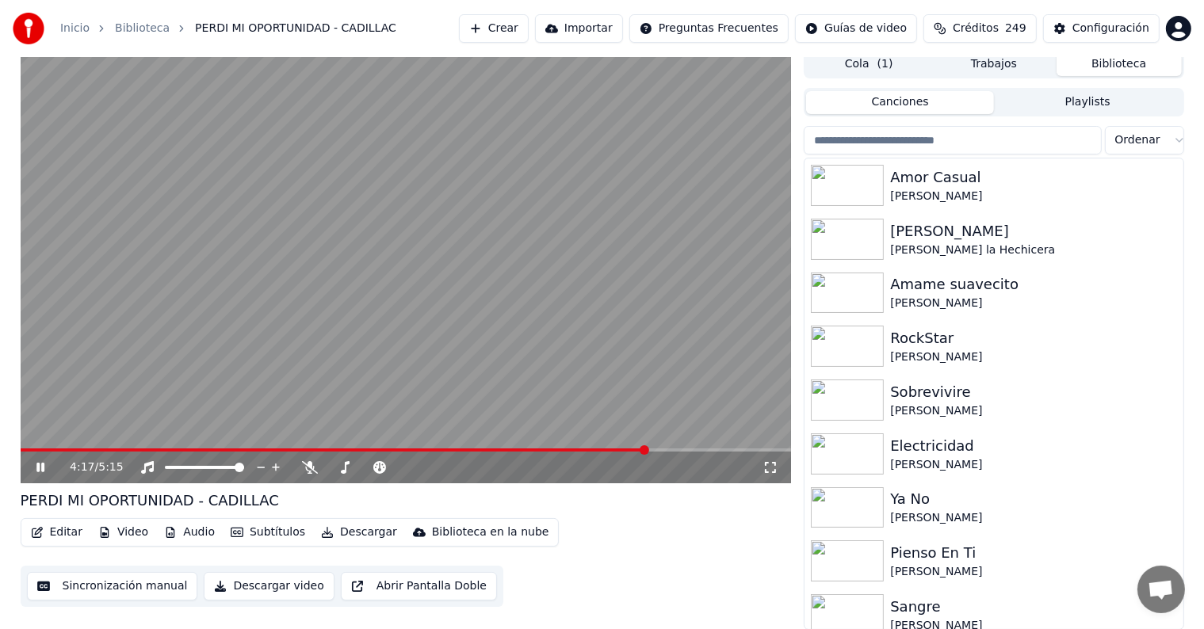
click at [647, 449] on span at bounding box center [406, 450] width 771 height 3
click at [629, 449] on span at bounding box center [628, 451] width 10 height 10
click at [52, 532] on button "Editar" at bounding box center [57, 533] width 64 height 22
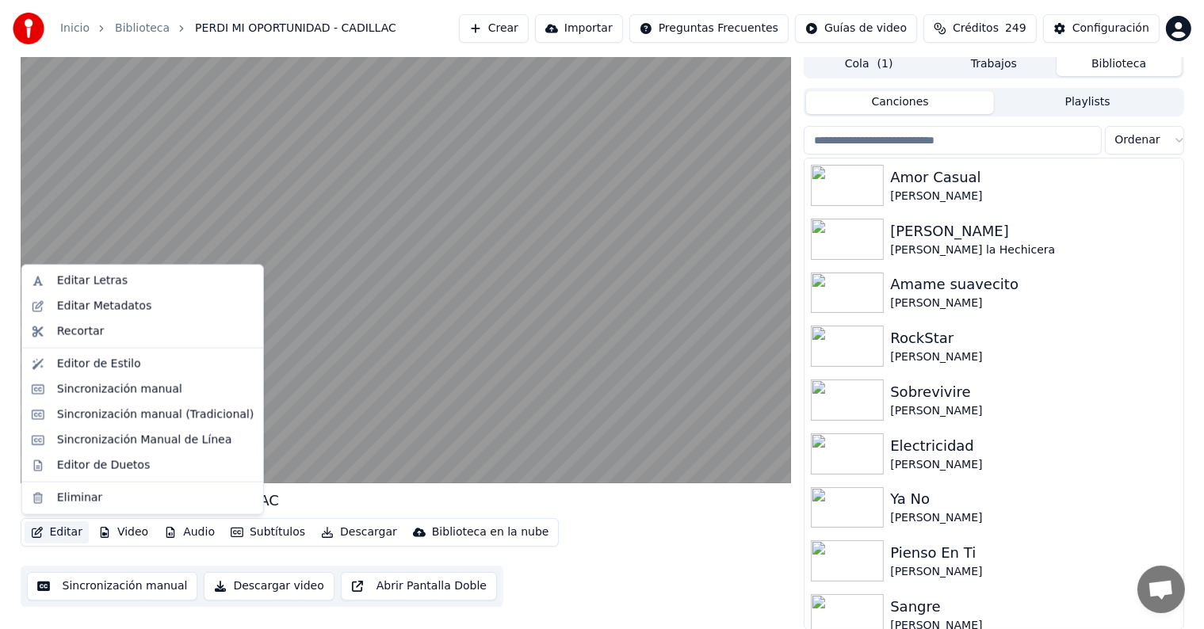
click at [52, 468] on div "Editor de Duetos" at bounding box center [142, 465] width 235 height 25
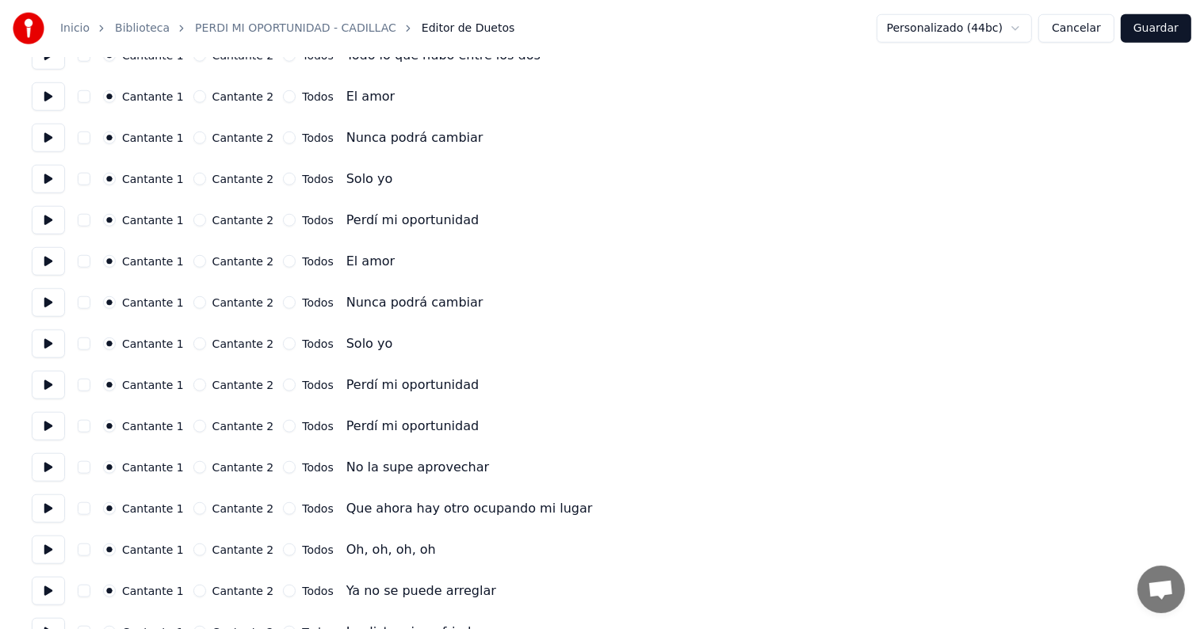
scroll to position [2167, 0]
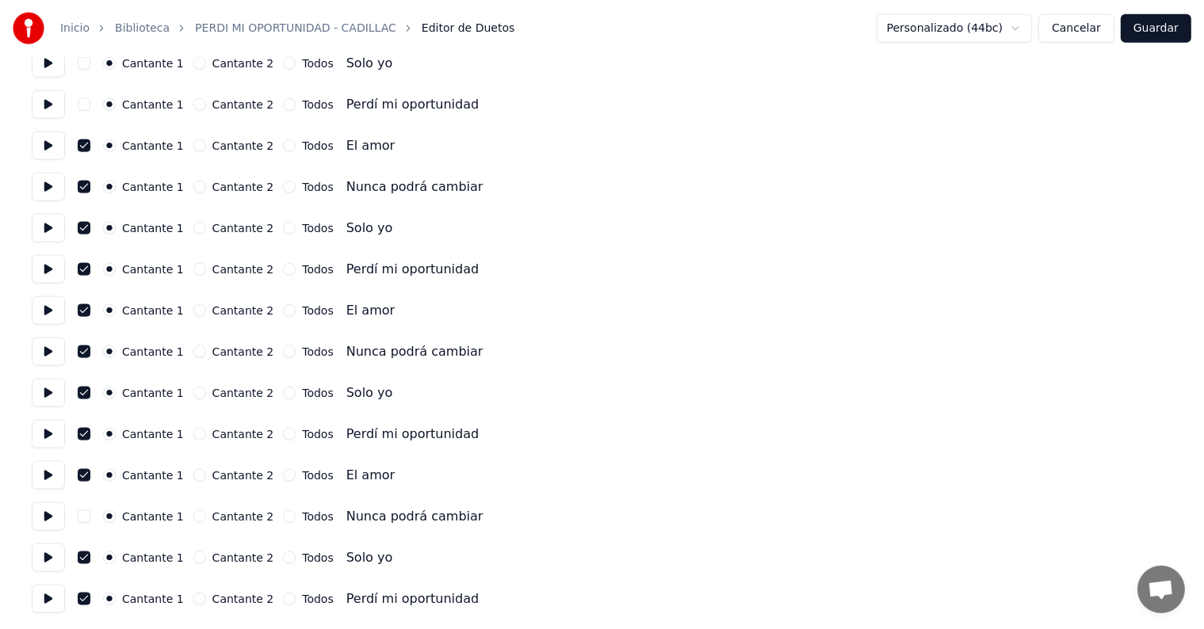
click at [90, 517] on button "button" at bounding box center [84, 517] width 13 height 13
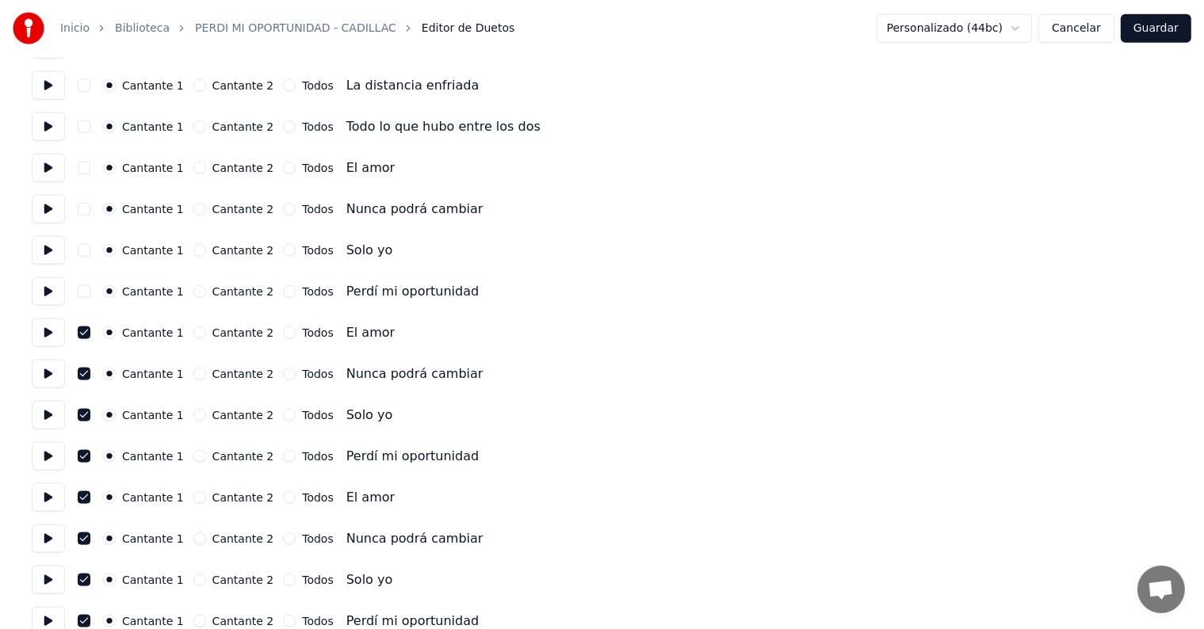
scroll to position [1977, 0]
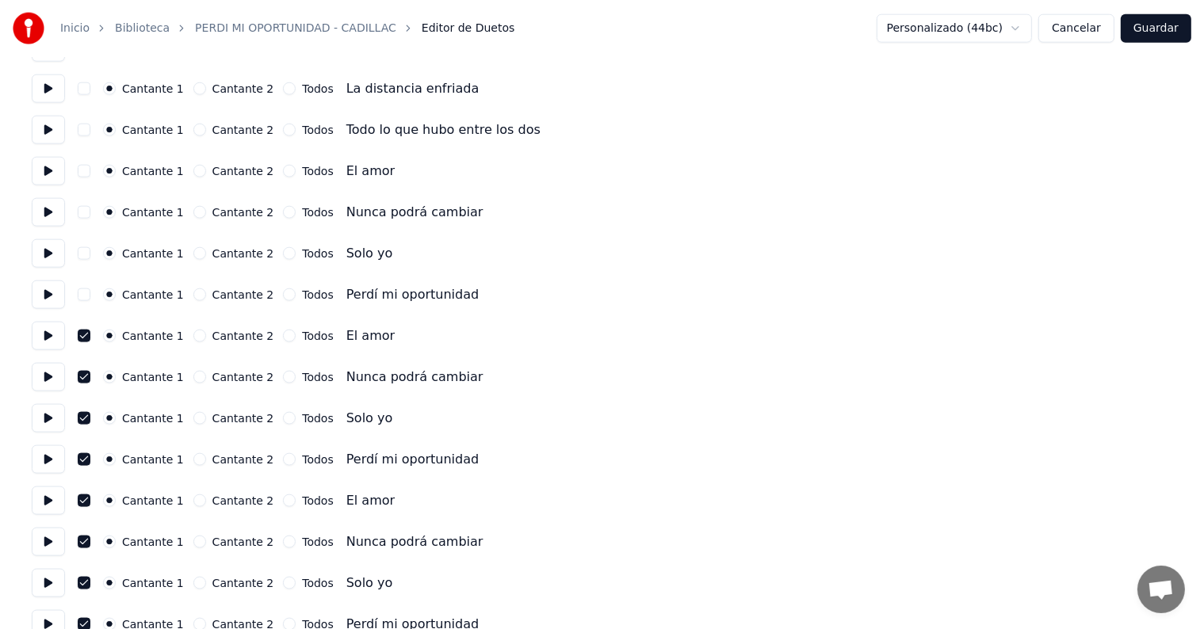
click at [89, 294] on button "button" at bounding box center [84, 295] width 13 height 13
click at [90, 254] on button "button" at bounding box center [84, 253] width 13 height 13
click at [86, 209] on button "button" at bounding box center [84, 212] width 13 height 13
click at [86, 171] on button "button" at bounding box center [84, 171] width 13 height 13
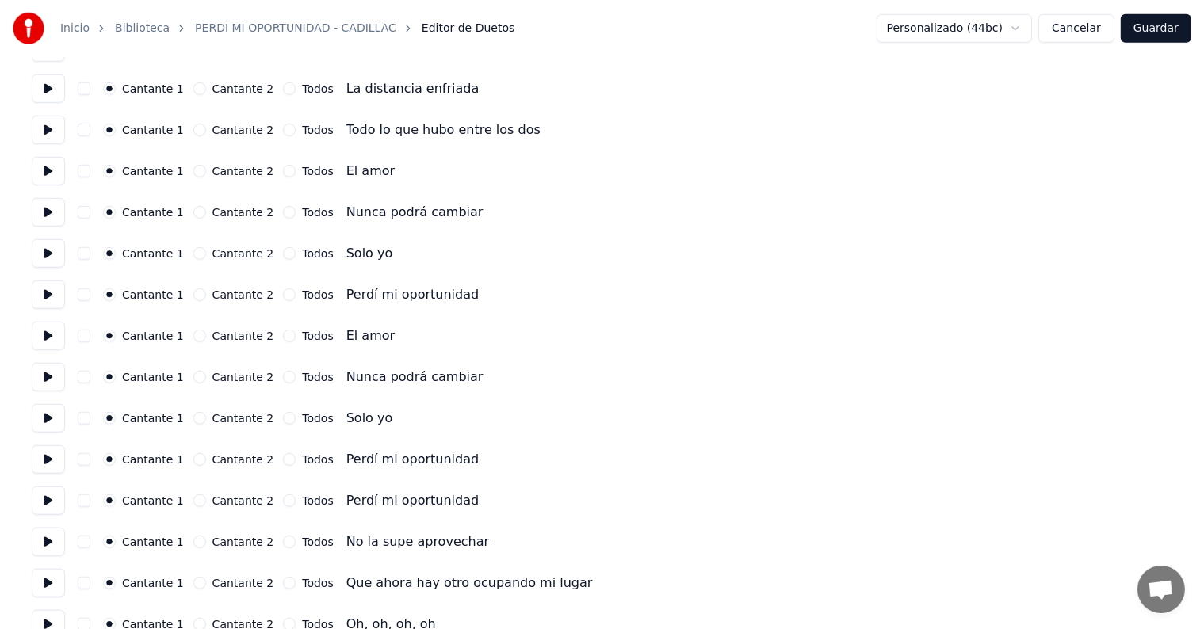
scroll to position [1358, 0]
click at [90, 166] on button "button" at bounding box center [84, 172] width 13 height 13
click at [86, 212] on button "button" at bounding box center [84, 213] width 13 height 13
click at [84, 250] on button "button" at bounding box center [84, 254] width 13 height 13
click at [89, 295] on button "button" at bounding box center [84, 295] width 13 height 13
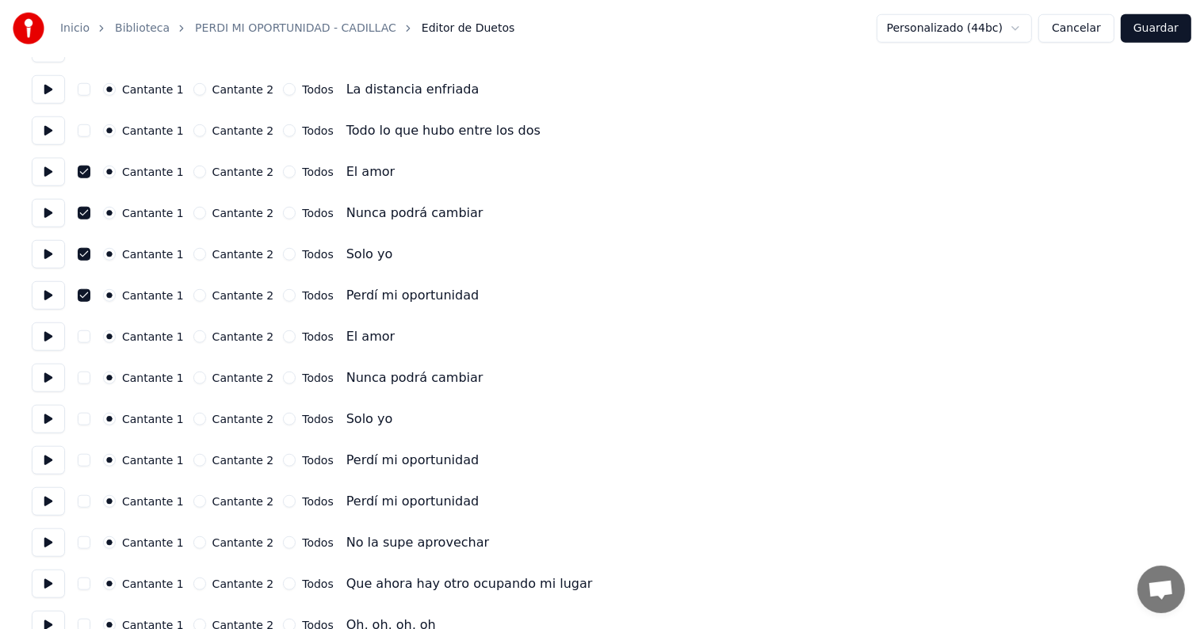
click at [90, 336] on button "button" at bounding box center [84, 337] width 13 height 13
click at [86, 377] on button "button" at bounding box center [84, 378] width 13 height 13
click at [84, 423] on button "button" at bounding box center [84, 419] width 13 height 13
click at [89, 463] on button "button" at bounding box center [84, 460] width 13 height 13
click at [1157, 34] on button "Guardar" at bounding box center [1156, 28] width 71 height 29
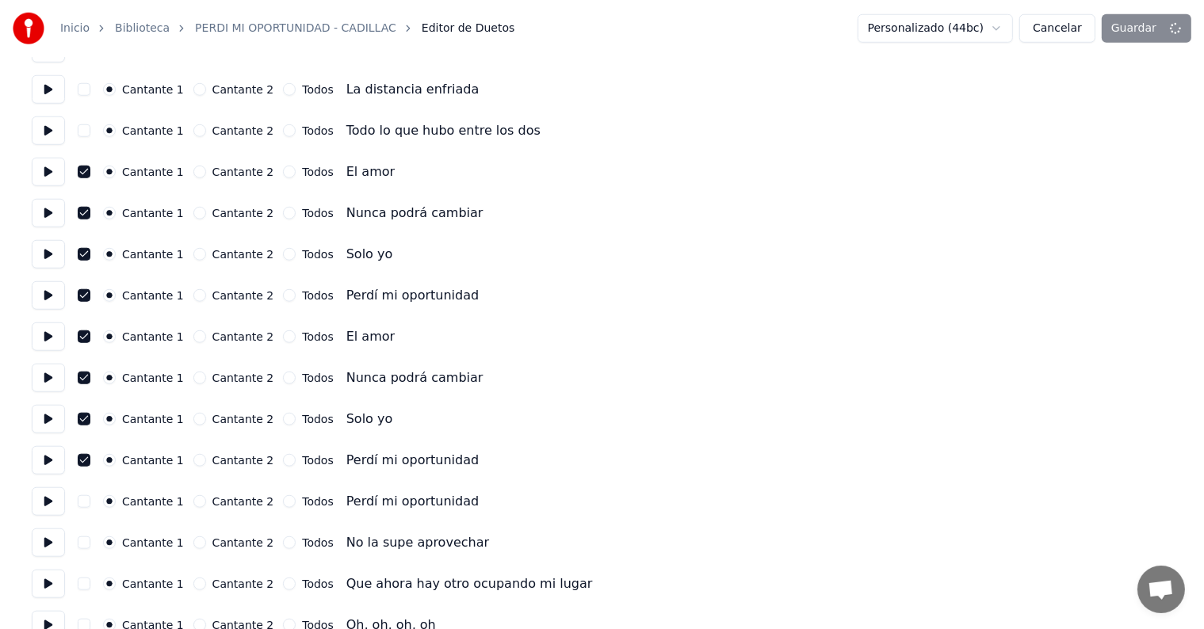
scroll to position [7, 0]
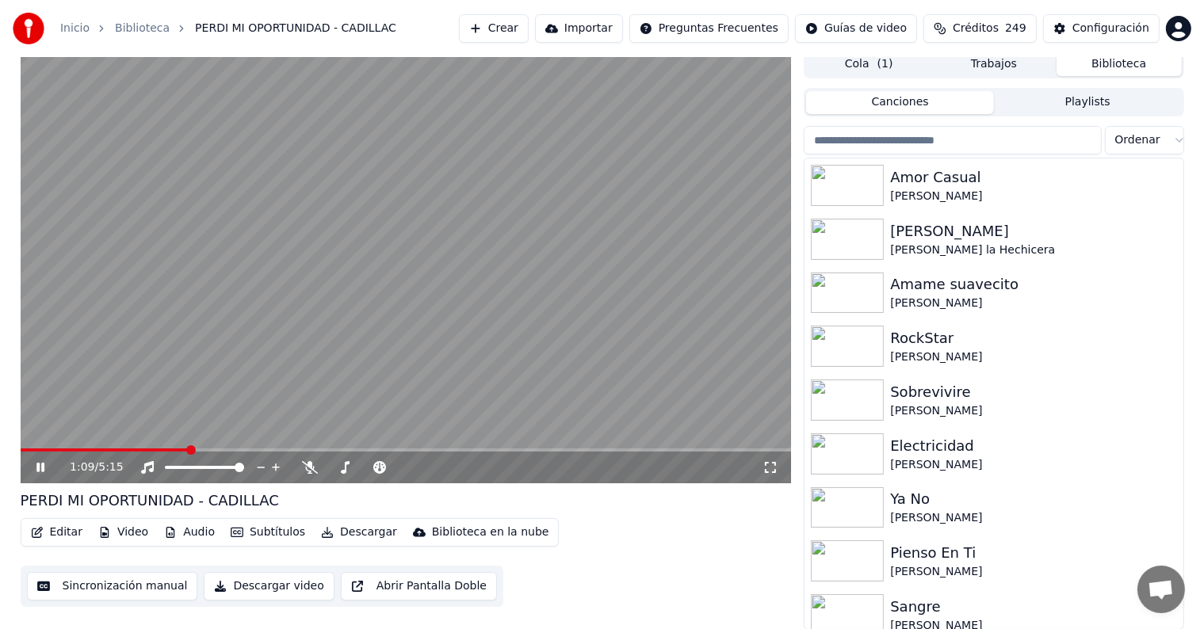
click at [189, 449] on span at bounding box center [406, 450] width 771 height 3
click at [220, 450] on span at bounding box center [406, 450] width 771 height 3
click at [312, 463] on icon at bounding box center [310, 467] width 16 height 13
click at [312, 463] on icon at bounding box center [310, 467] width 9 height 13
click at [935, 181] on div "Amor Casual" at bounding box center [1025, 177] width 270 height 22
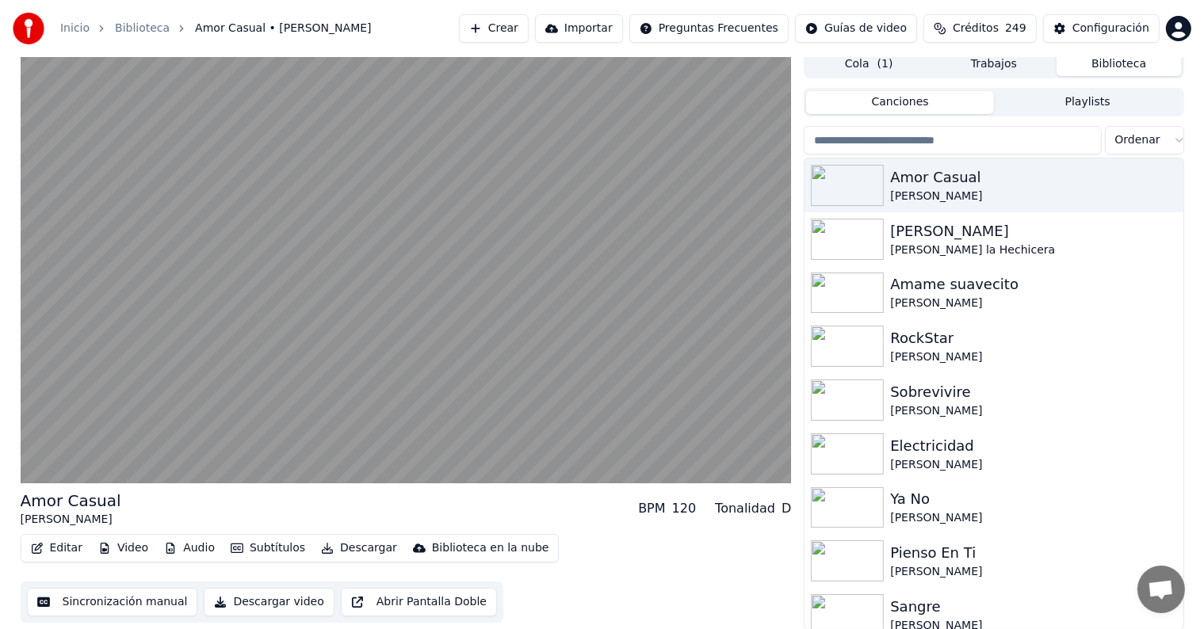
scroll to position [7, 0]
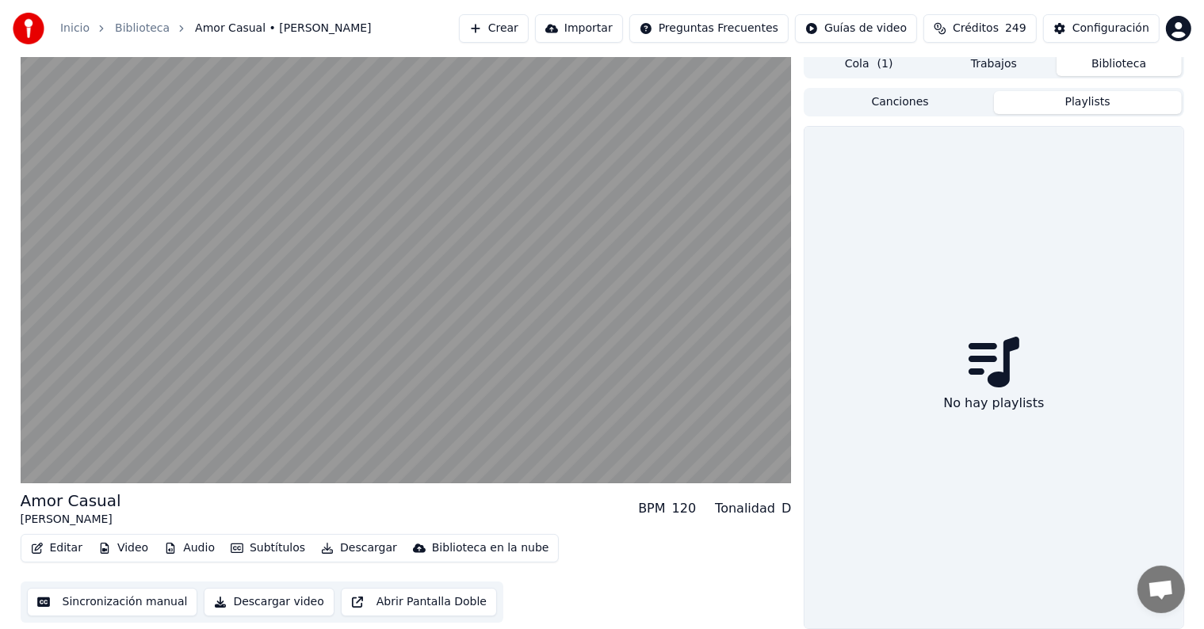
click at [1092, 107] on button "Playlists" at bounding box center [1088, 102] width 188 height 23
click at [1075, 71] on button "Biblioteca" at bounding box center [1119, 64] width 125 height 23
click at [1081, 63] on button "Biblioteca" at bounding box center [1119, 64] width 125 height 23
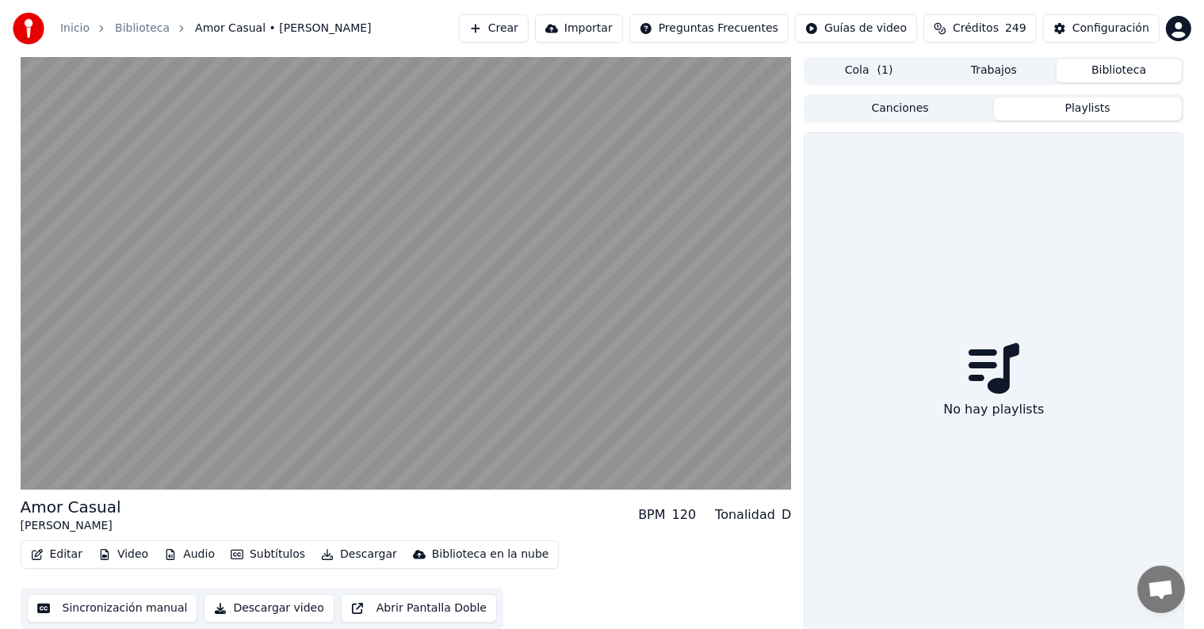
click at [882, 70] on span "( 1 )" at bounding box center [886, 71] width 16 height 16
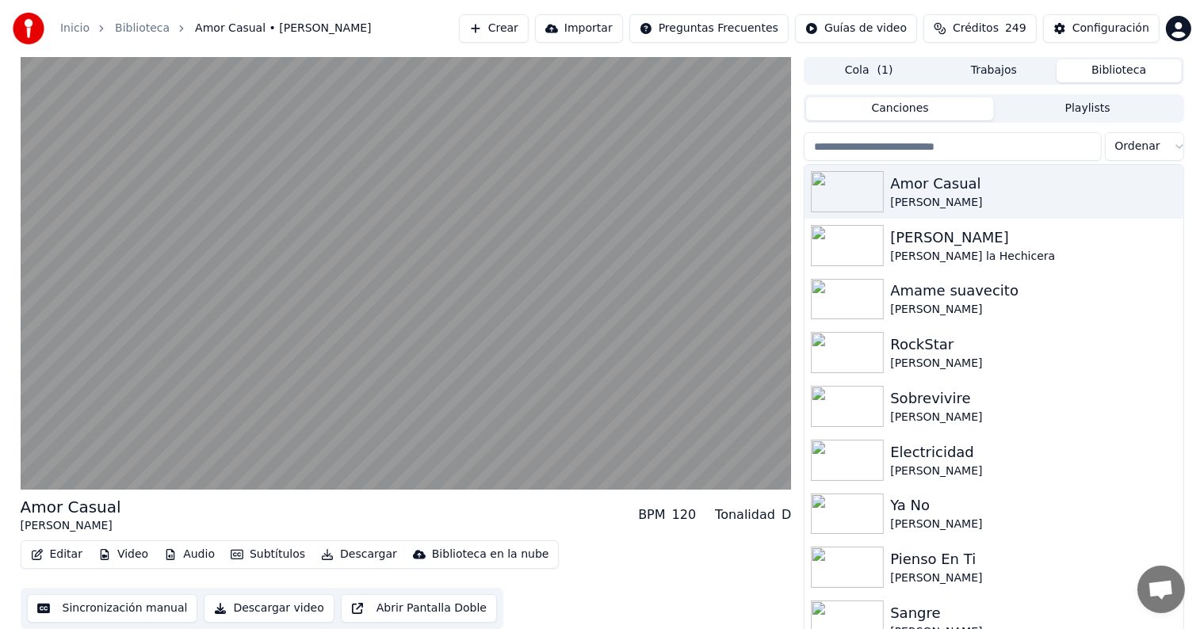
click at [1102, 67] on button "Biblioteca" at bounding box center [1119, 70] width 125 height 23
click at [962, 153] on input "search" at bounding box center [952, 146] width 297 height 29
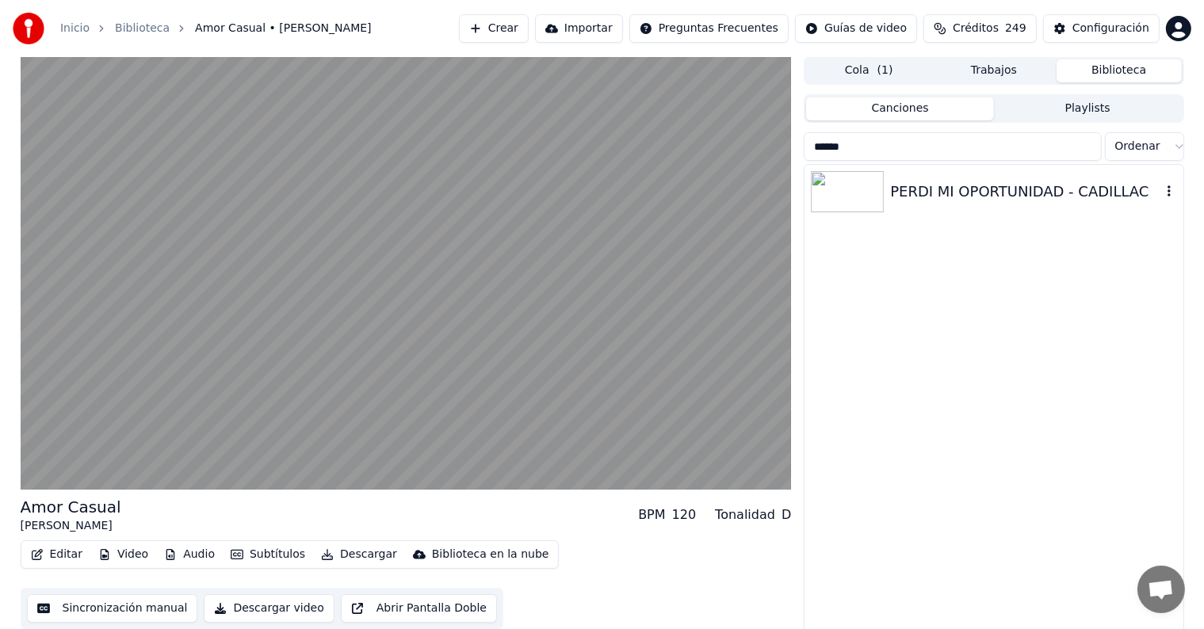
type input "******"
click at [962, 188] on div "PERDI MI OPORTUNIDAD - CADILLAC" at bounding box center [1025, 192] width 270 height 22
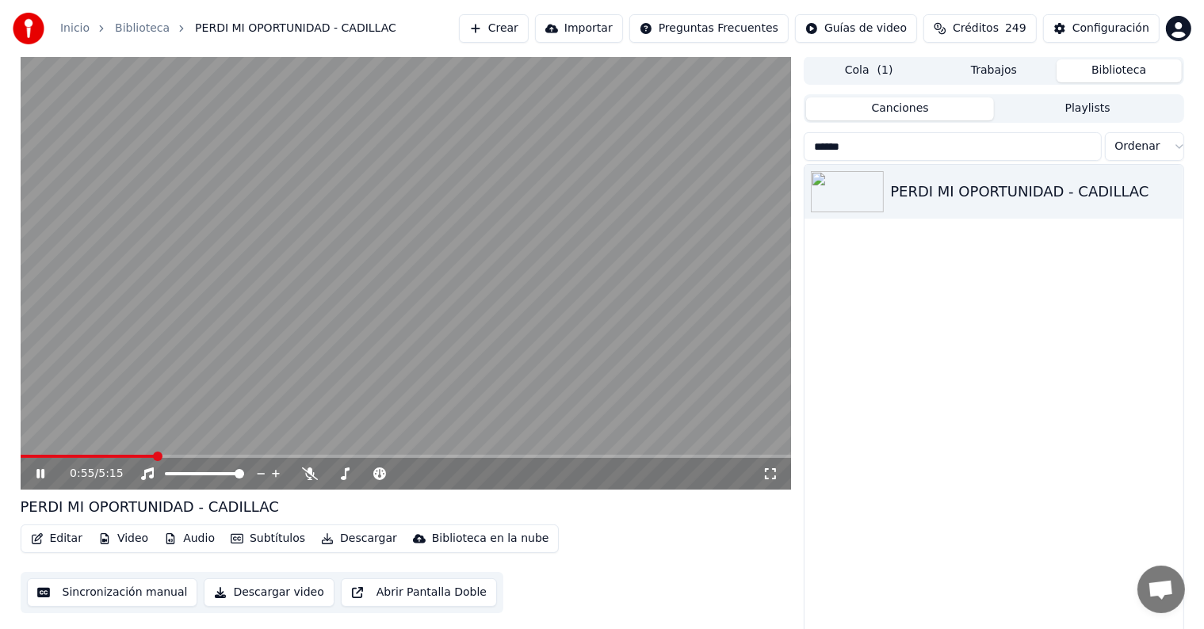
click at [153, 457] on span at bounding box center [406, 456] width 771 height 3
click at [68, 457] on span at bounding box center [94, 456] width 147 height 3
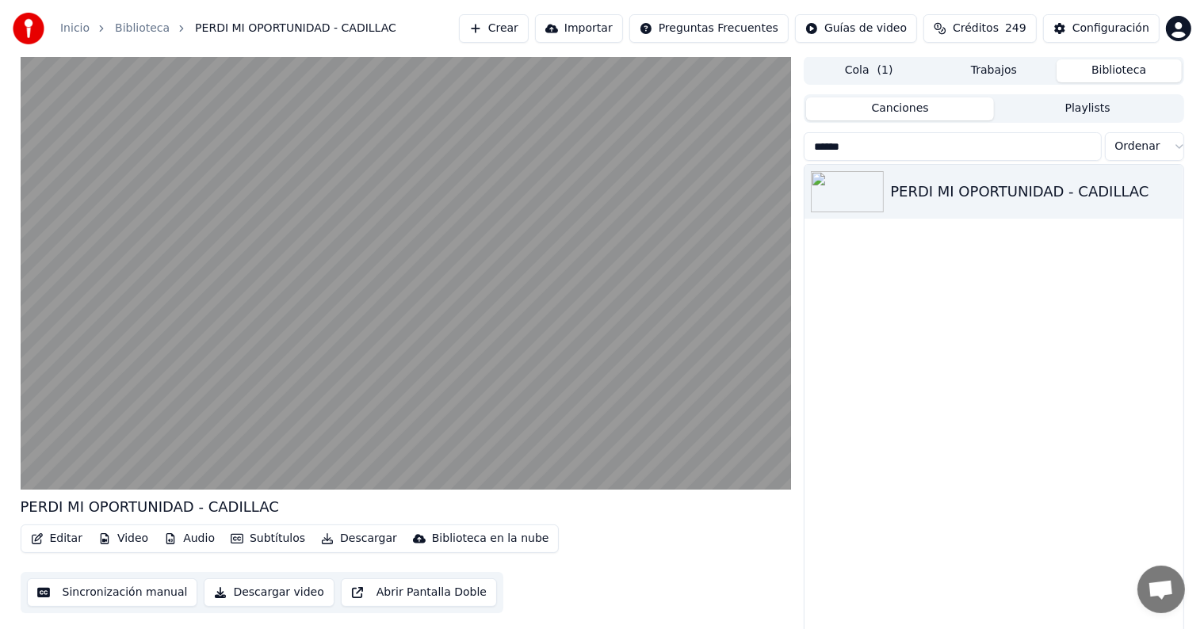
click at [64, 544] on button "Editar" at bounding box center [57, 539] width 64 height 22
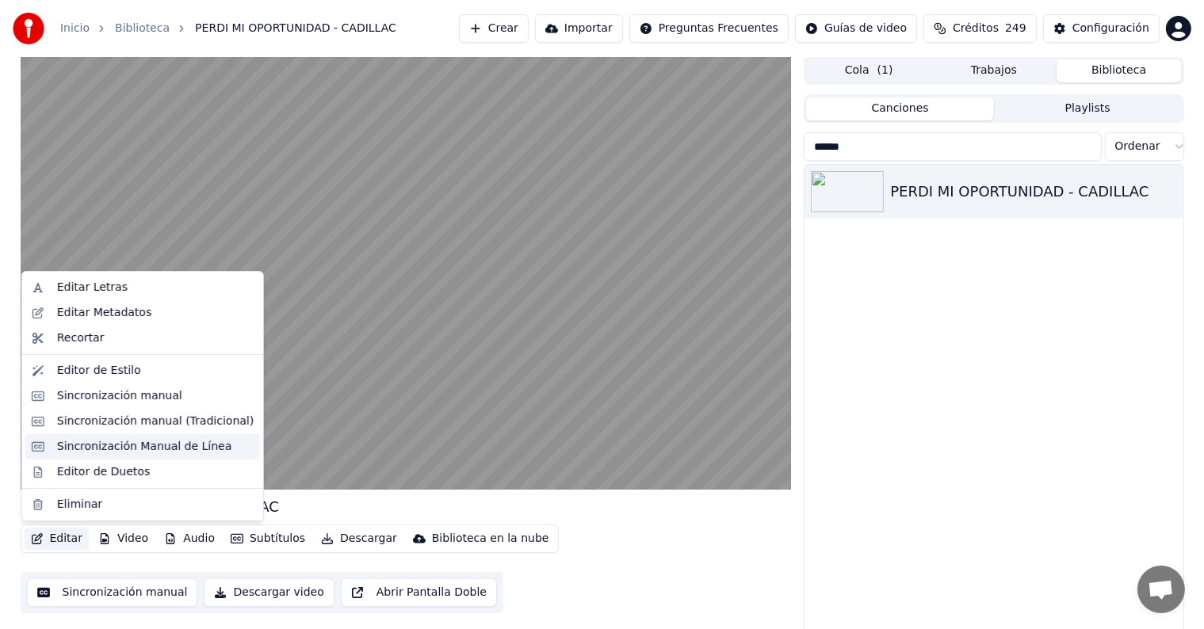
click at [178, 449] on div "Sincronización Manual de Línea" at bounding box center [144, 447] width 175 height 16
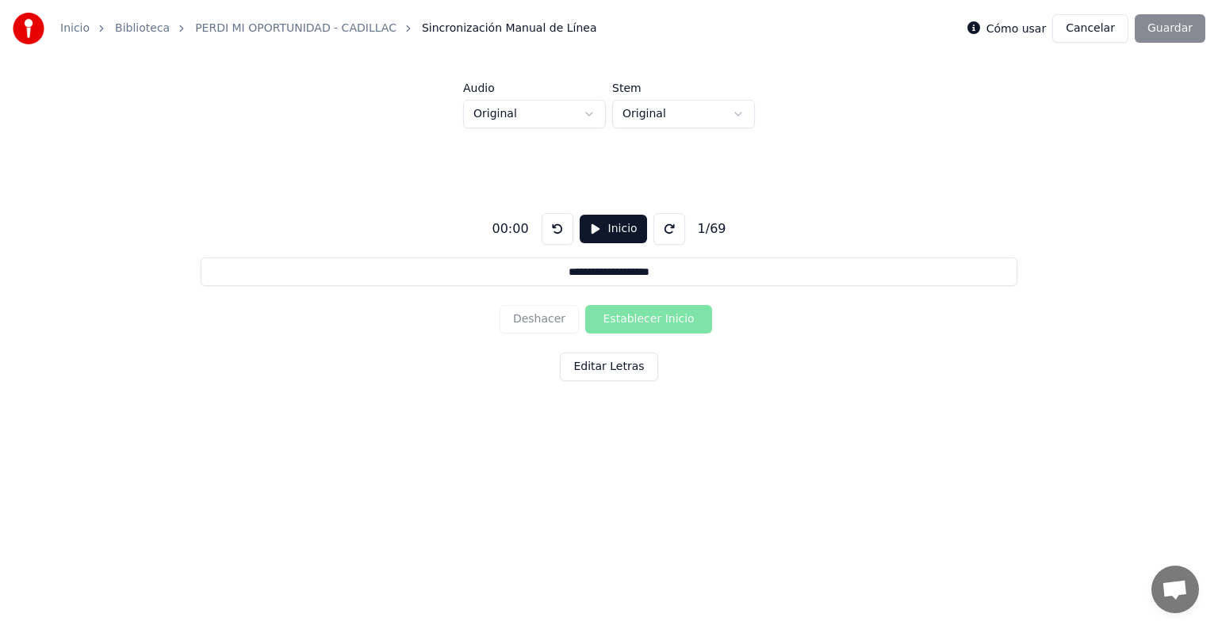
click at [620, 244] on div "00:00 Inicio 1 / 69" at bounding box center [608, 229] width 247 height 32
click at [621, 240] on button "Inicio" at bounding box center [612, 229] width 67 height 29
click at [667, 239] on button at bounding box center [673, 229] width 32 height 32
click at [668, 234] on button at bounding box center [673, 229] width 32 height 32
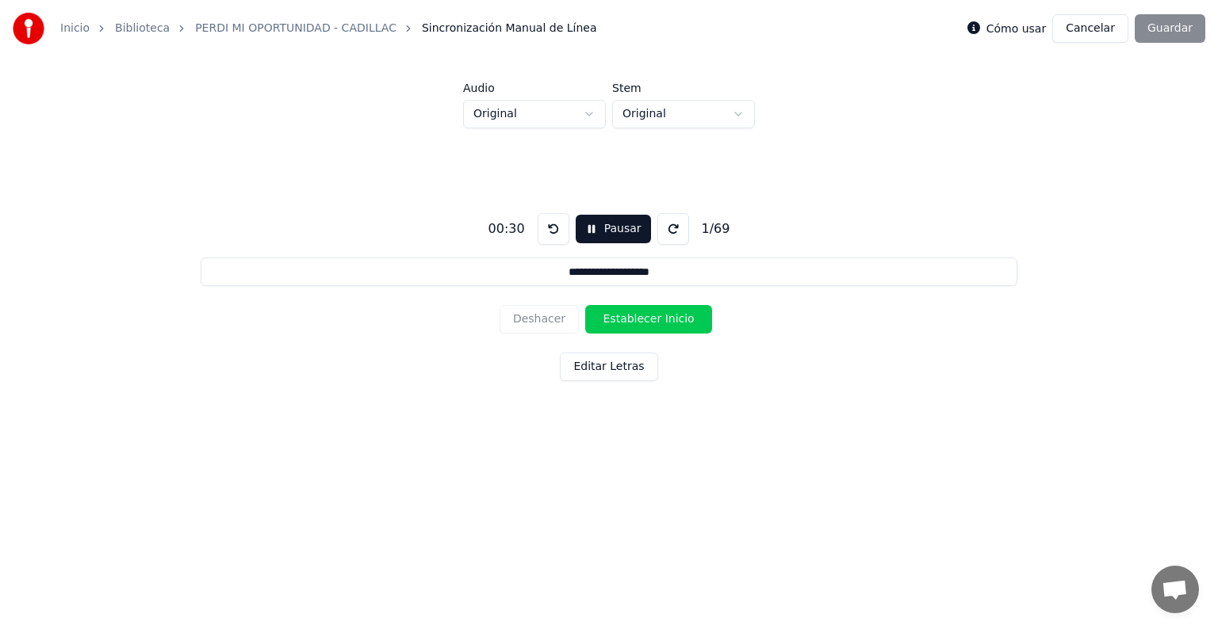
click at [668, 234] on button at bounding box center [673, 229] width 32 height 32
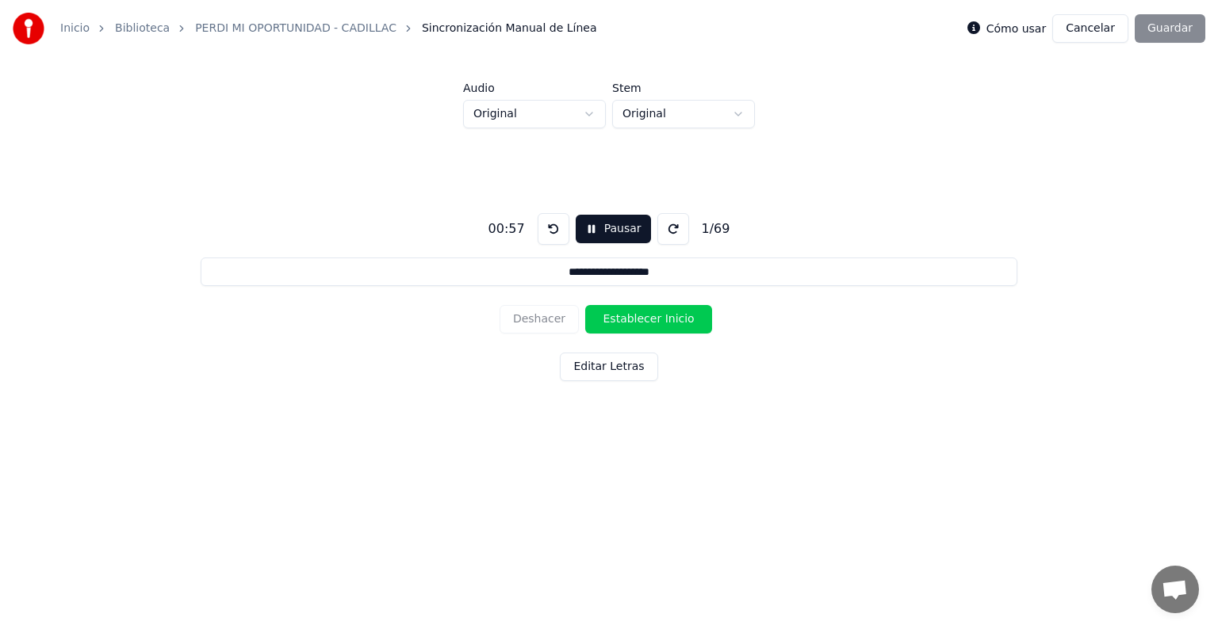
click at [668, 234] on button at bounding box center [673, 229] width 32 height 32
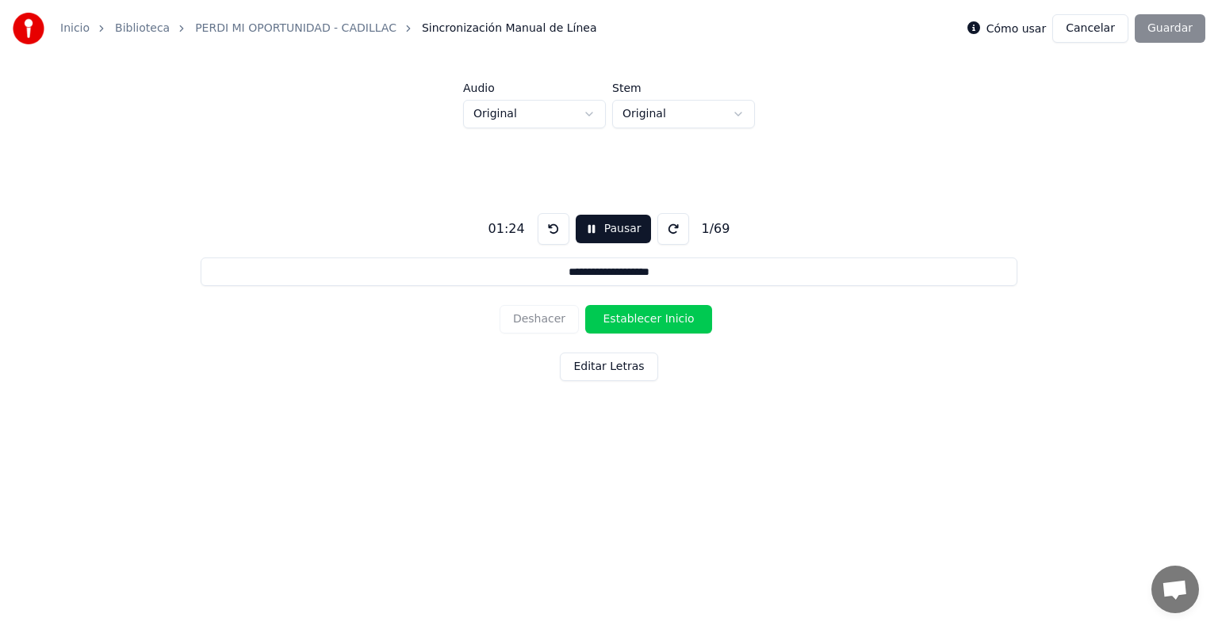
click at [1074, 20] on button "Cancelar" at bounding box center [1090, 28] width 76 height 29
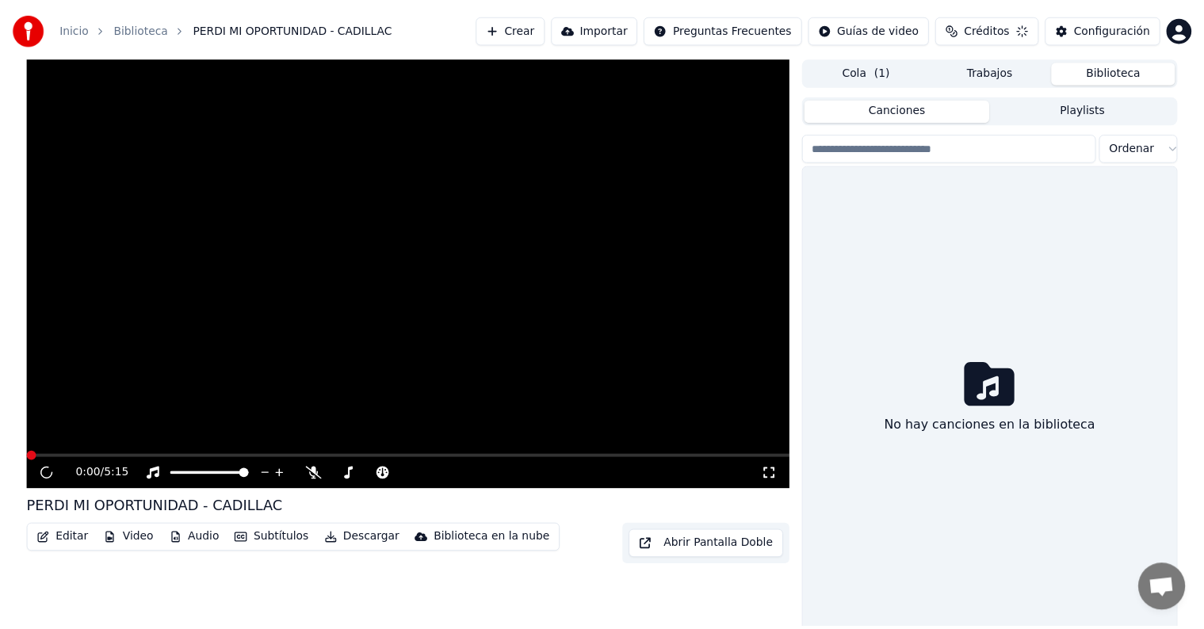
scroll to position [1, 0]
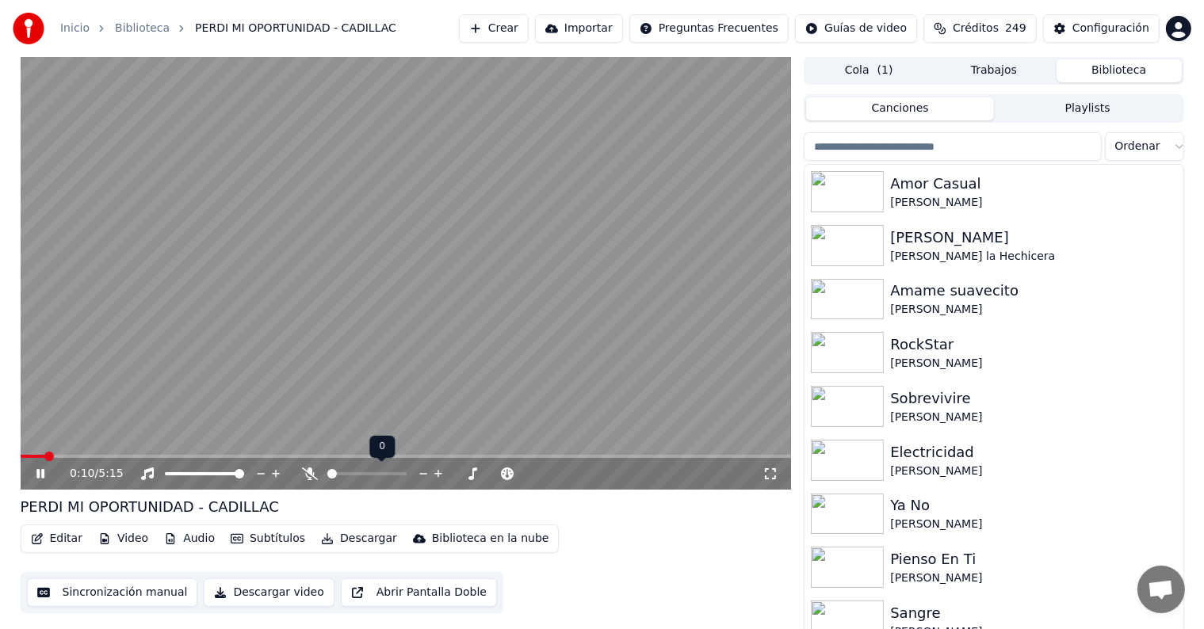
click at [311, 472] on icon at bounding box center [310, 474] width 16 height 13
click at [311, 472] on icon at bounding box center [310, 474] width 9 height 13
click at [311, 472] on icon at bounding box center [310, 474] width 16 height 13
click at [311, 472] on icon at bounding box center [310, 474] width 9 height 13
click at [311, 472] on icon at bounding box center [310, 474] width 16 height 13
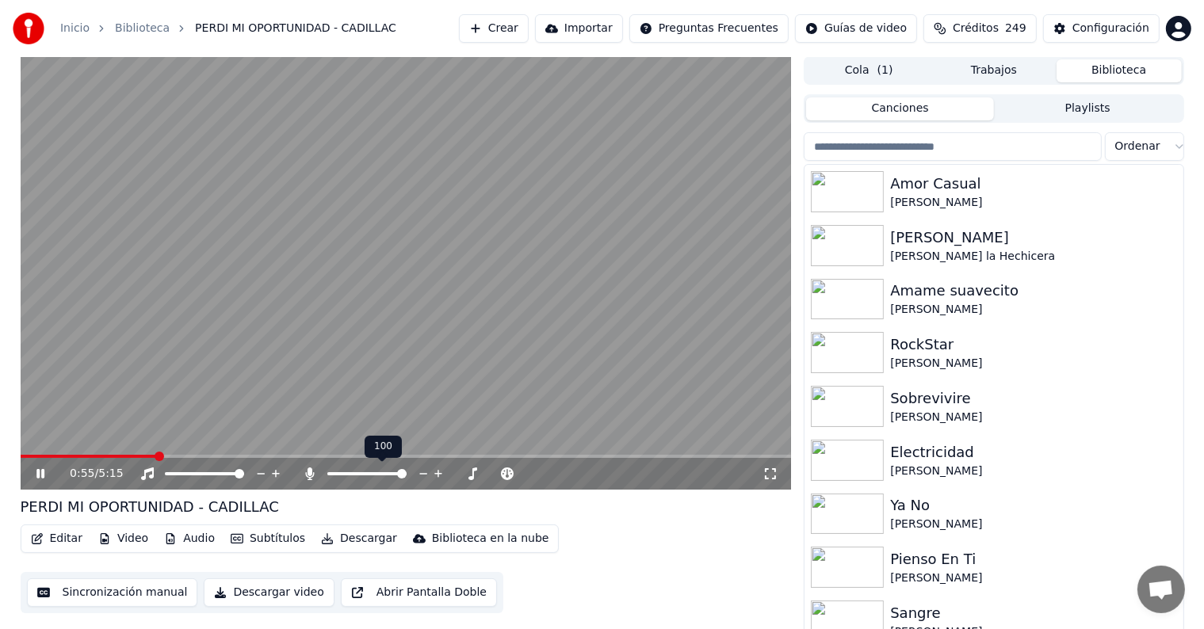
click at [311, 472] on icon at bounding box center [310, 474] width 9 height 13
click at [981, 239] on div "[PERSON_NAME]" at bounding box center [1025, 238] width 270 height 22
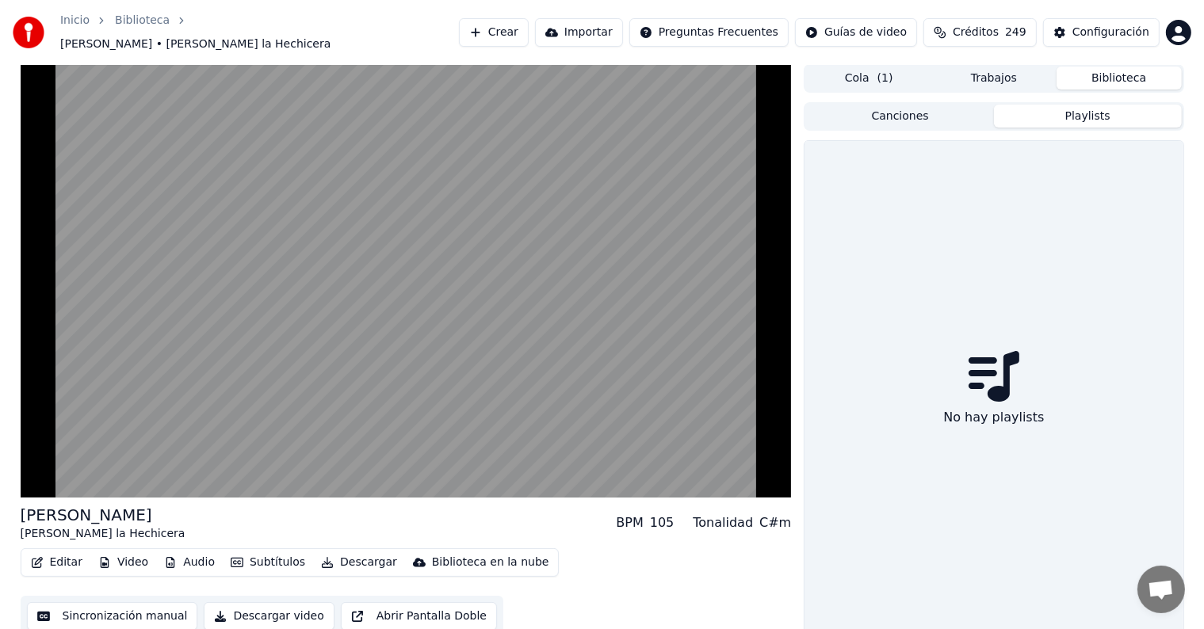
click at [1078, 113] on button "Playlists" at bounding box center [1088, 116] width 188 height 23
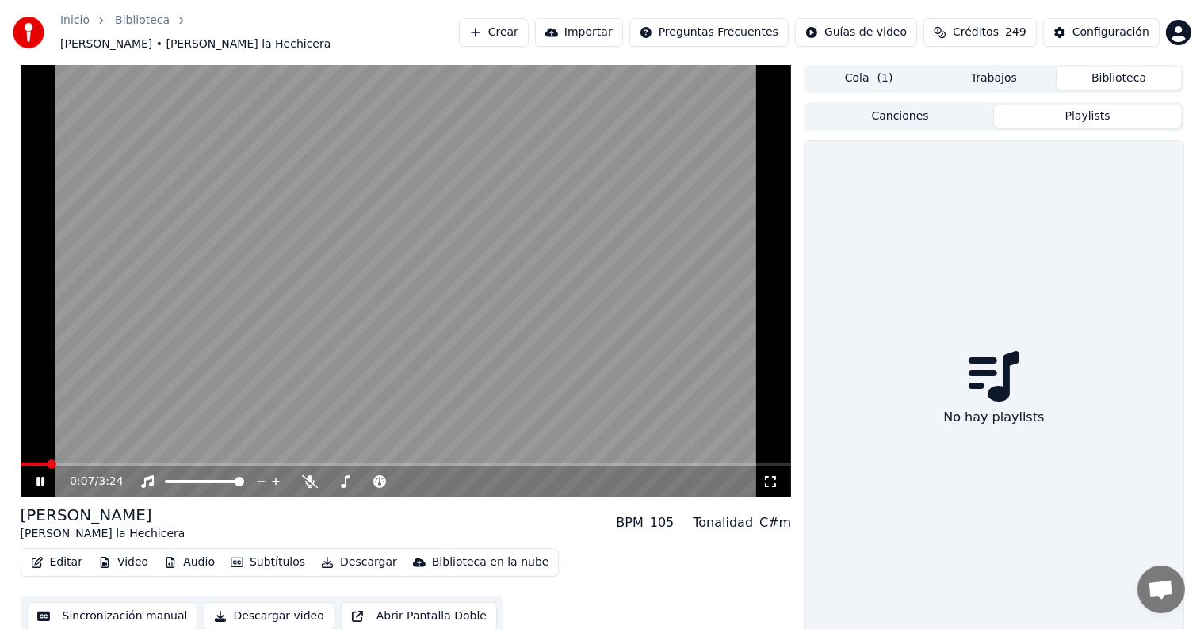
click at [269, 334] on video at bounding box center [406, 281] width 771 height 434
